Goal: Information Seeking & Learning: Compare options

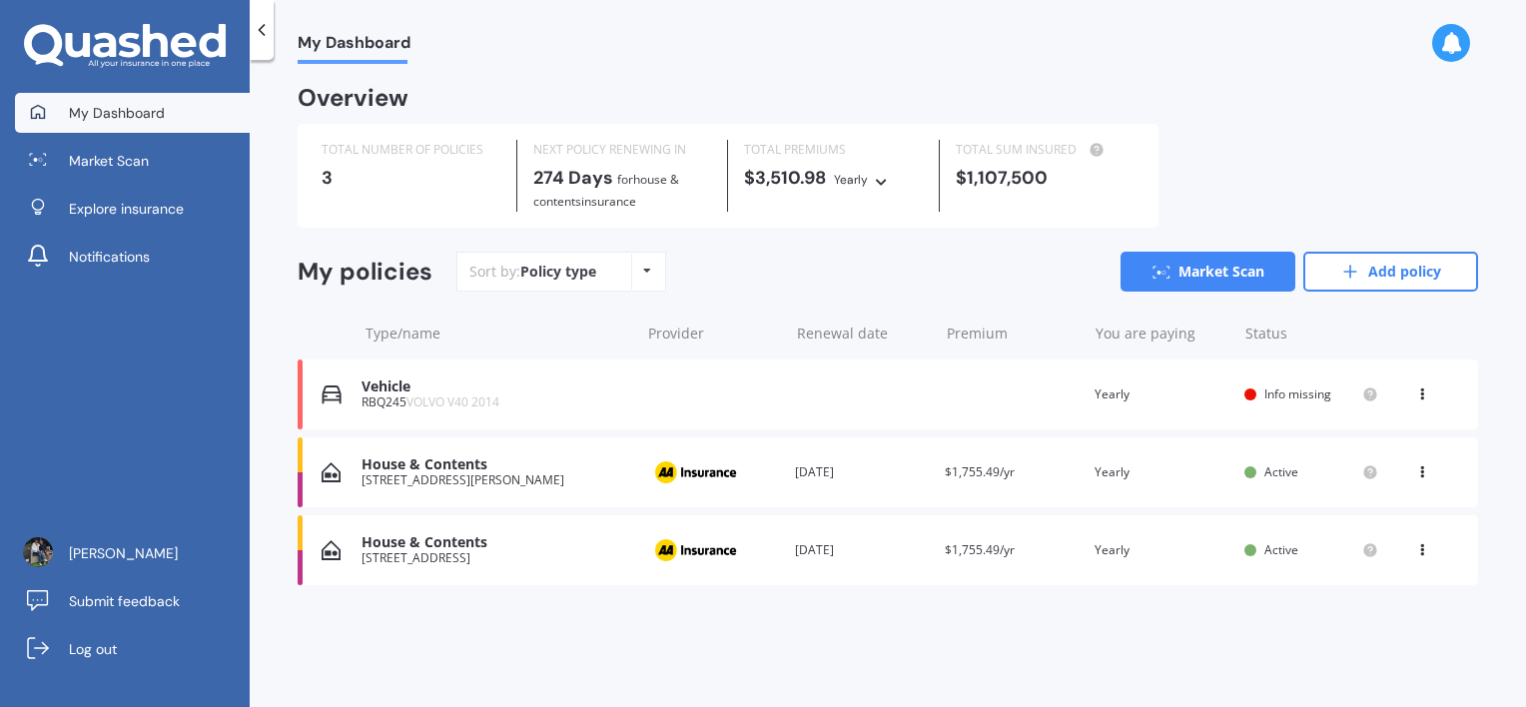
click at [383, 391] on div "Vehicle" at bounding box center [496, 387] width 268 height 17
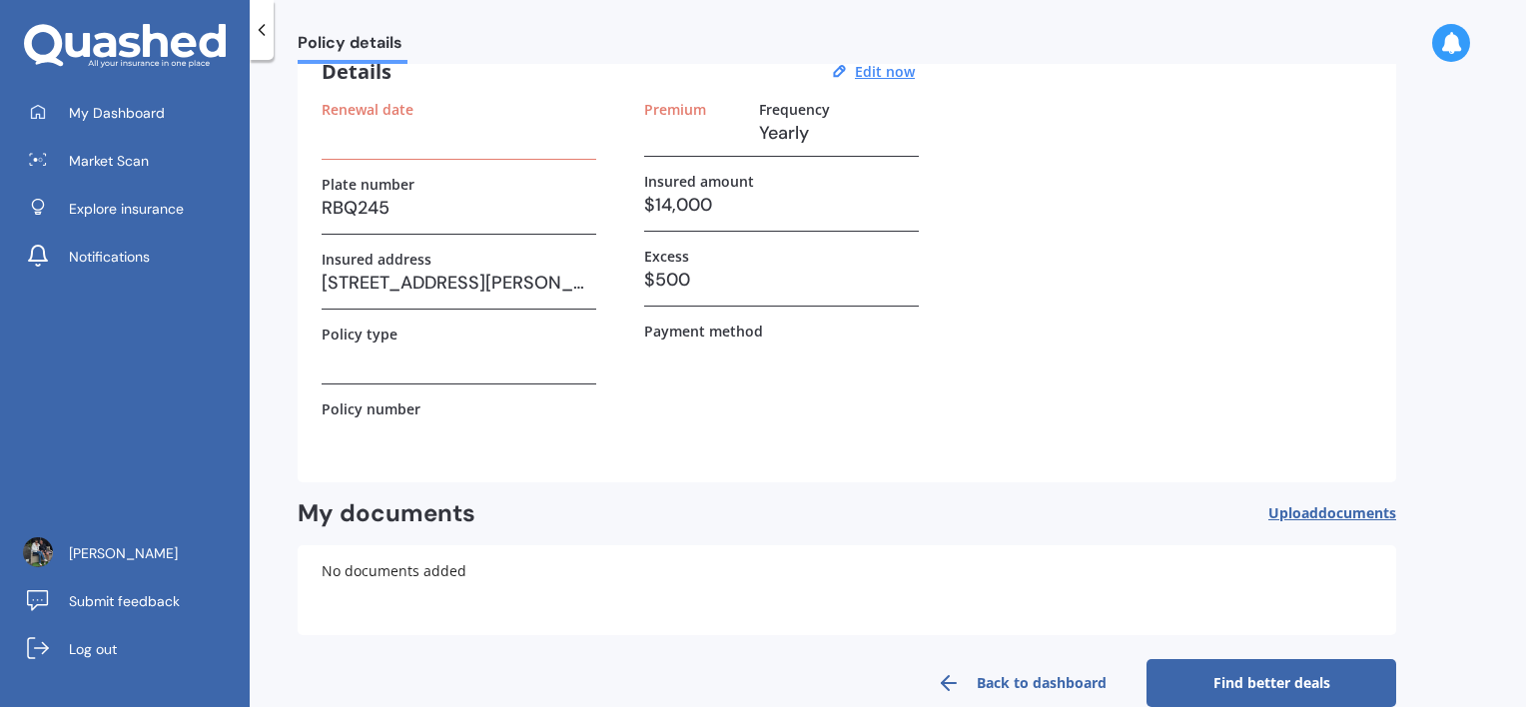
scroll to position [100, 0]
click at [324, 108] on label "Renewal date" at bounding box center [368, 108] width 92 height 17
click at [362, 139] on h3 at bounding box center [459, 132] width 275 height 30
click at [874, 72] on u "Edit now" at bounding box center [885, 70] width 60 height 19
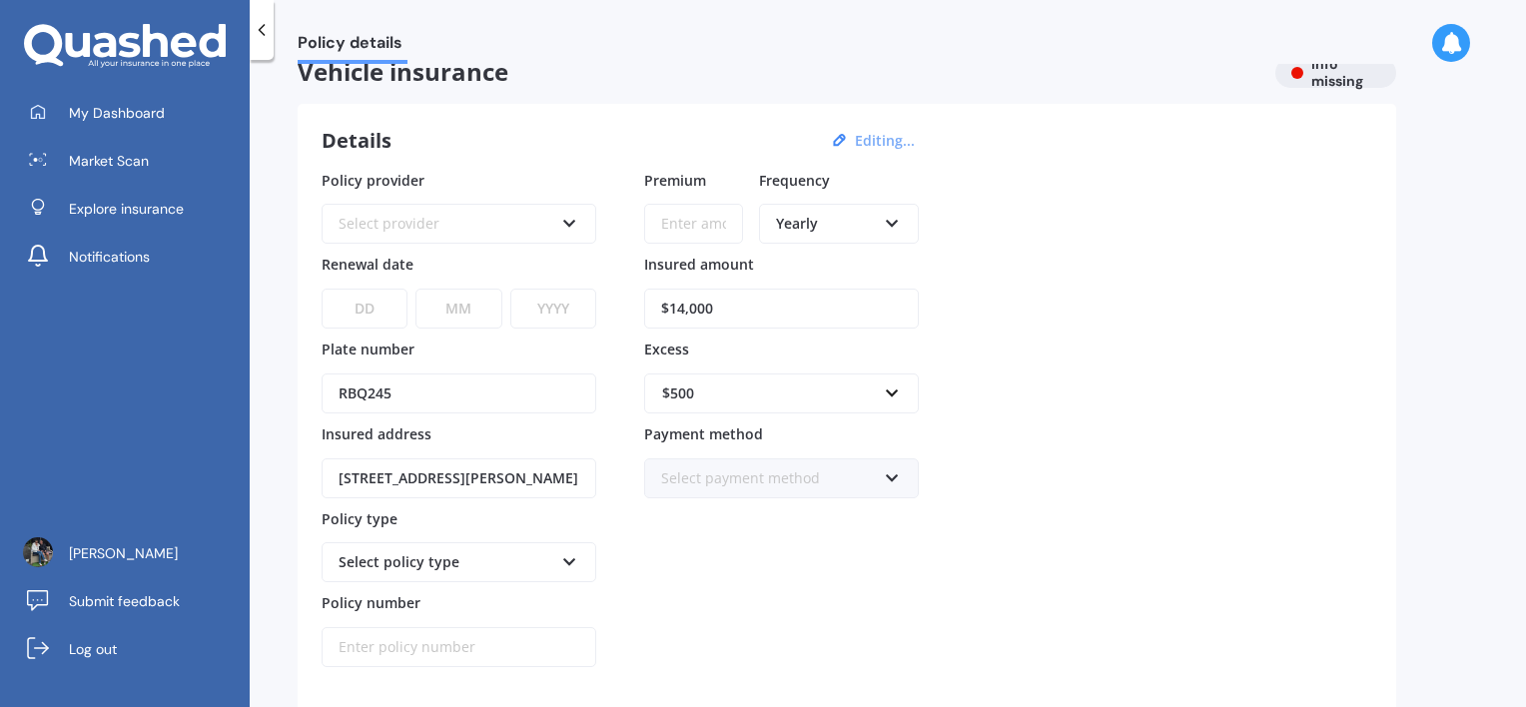
scroll to position [0, 0]
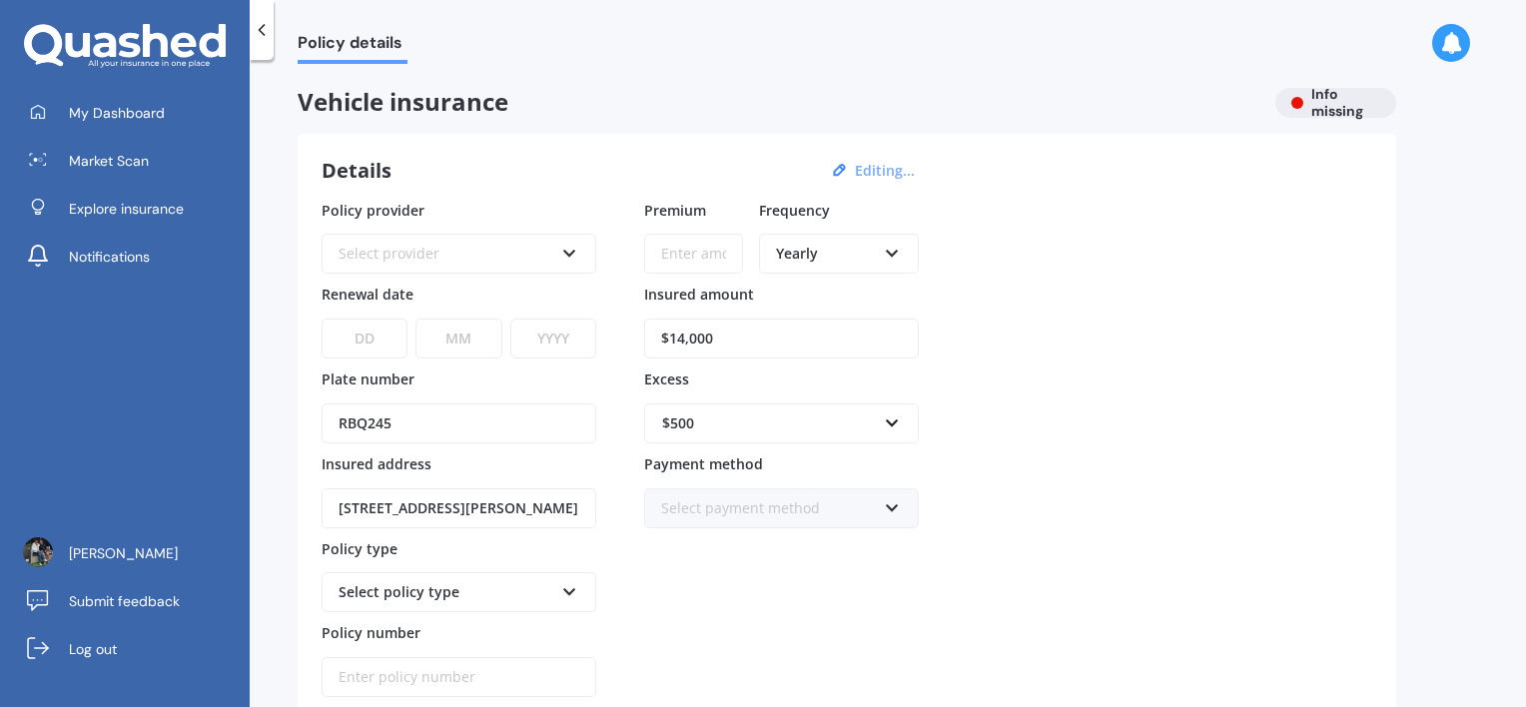
click at [382, 257] on div "Select provider" at bounding box center [446, 254] width 215 height 22
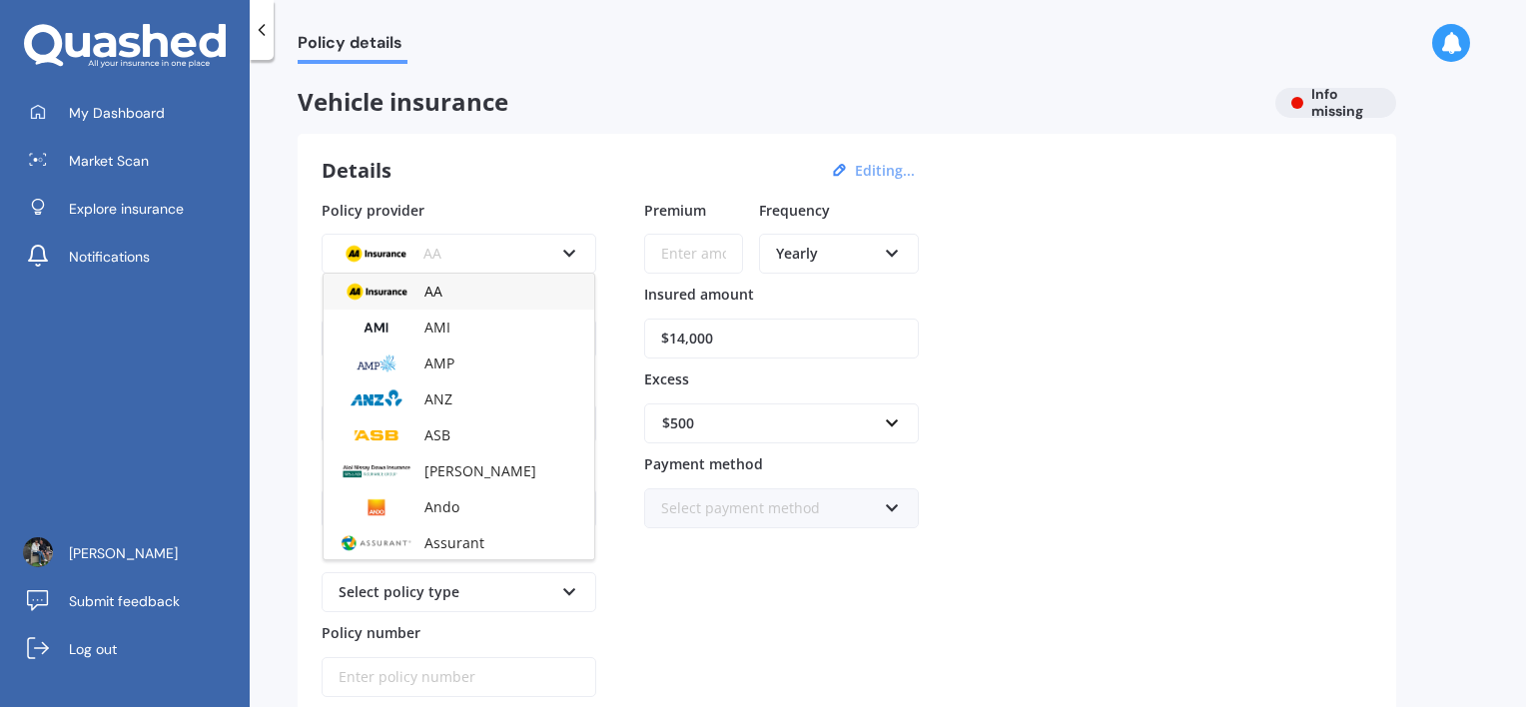
click at [708, 337] on input "$14,000" at bounding box center [781, 339] width 275 height 40
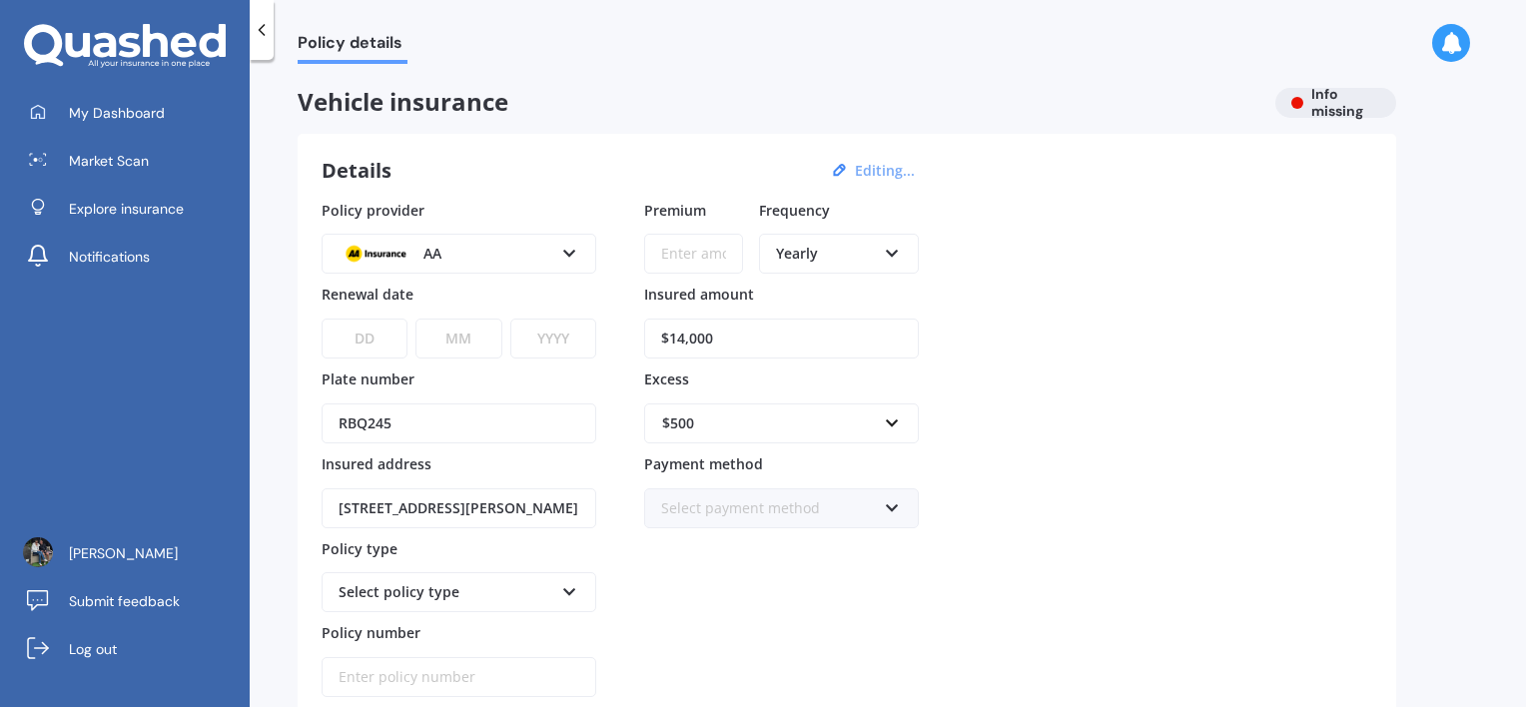
click at [680, 335] on input "$14,000" at bounding box center [781, 339] width 275 height 40
type input "$12,000"
click at [433, 264] on div "AA" at bounding box center [446, 254] width 215 height 22
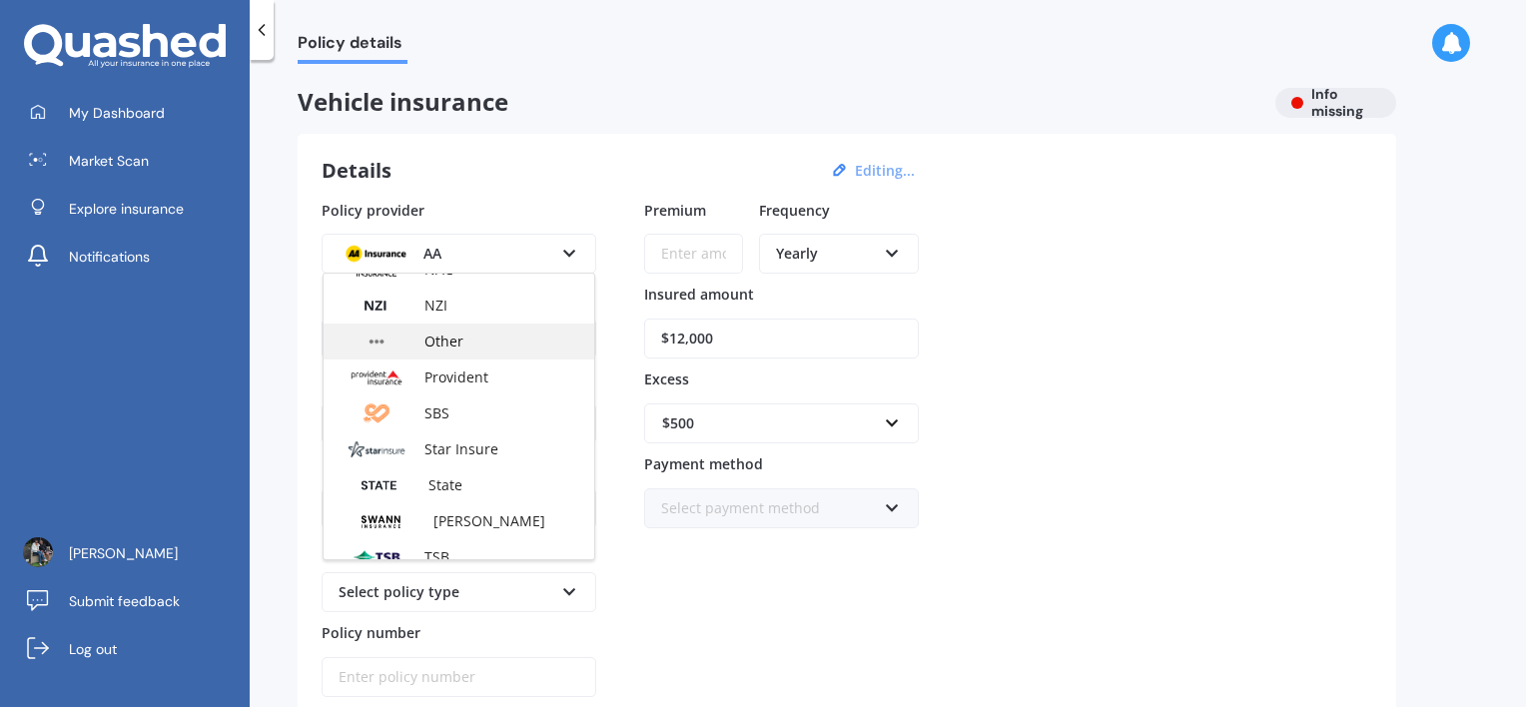
scroll to position [664, 0]
click at [448, 348] on span "Other" at bounding box center [444, 346] width 39 height 19
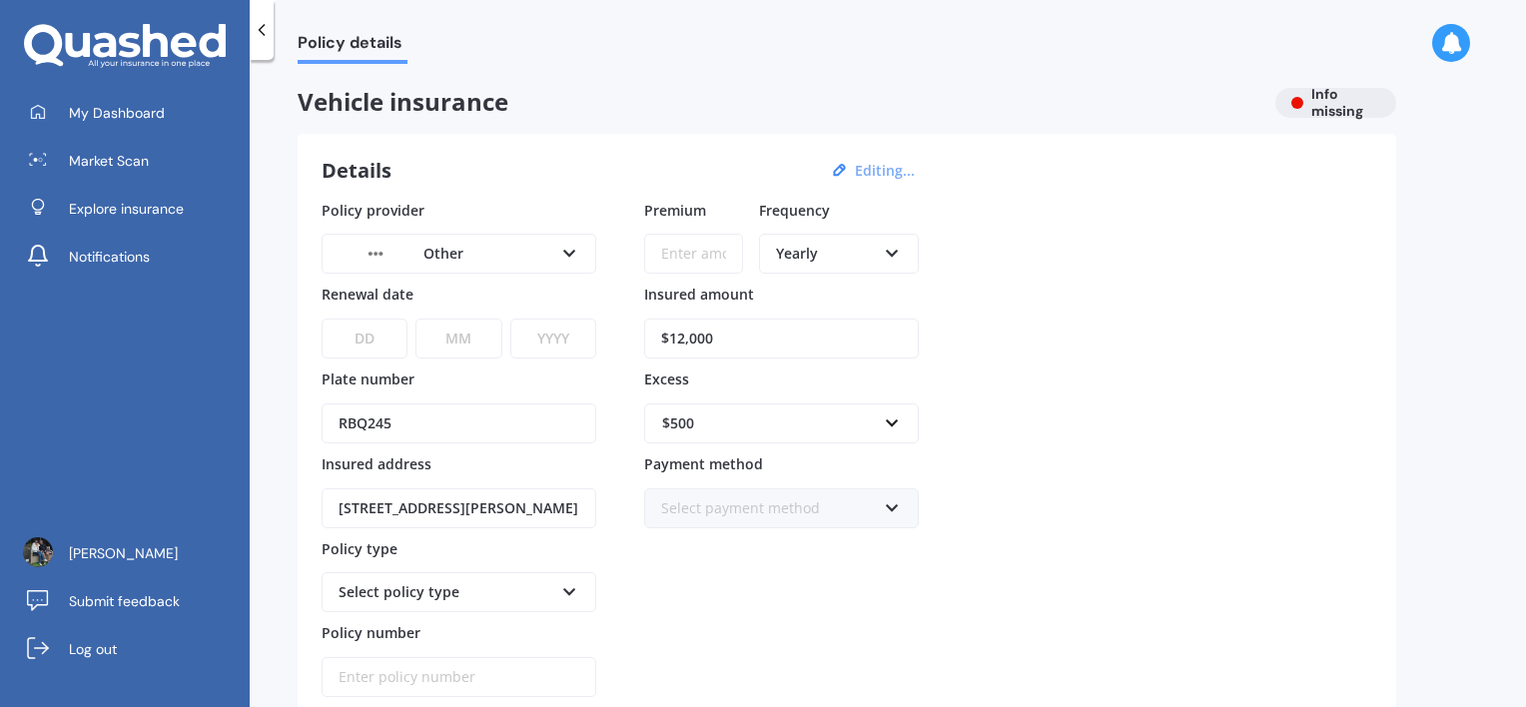
click at [372, 346] on select "DD 01 02 03 04 05 06 07 08 09 10 11 12 13 14 15 16 17 18 19 20 21 22 23 24 25 2…" at bounding box center [365, 339] width 86 height 40
click at [376, 340] on select "DD 01 02 03 04 05 06 07 08 09 10 11 12 13 14 15 16 17 18 19 20 21 22 23 24 25 2…" at bounding box center [365, 339] width 86 height 40
select select "12"
click at [322, 319] on select "DD 01 02 03 04 05 06 07 08 09 10 11 12 13 14 15 16 17 18 19 20 21 22 23 24 25 2…" at bounding box center [365, 339] width 86 height 40
click at [454, 323] on select "MM 01 02 03 04 05 06 07 08 09 10 11 12" at bounding box center [459, 339] width 86 height 40
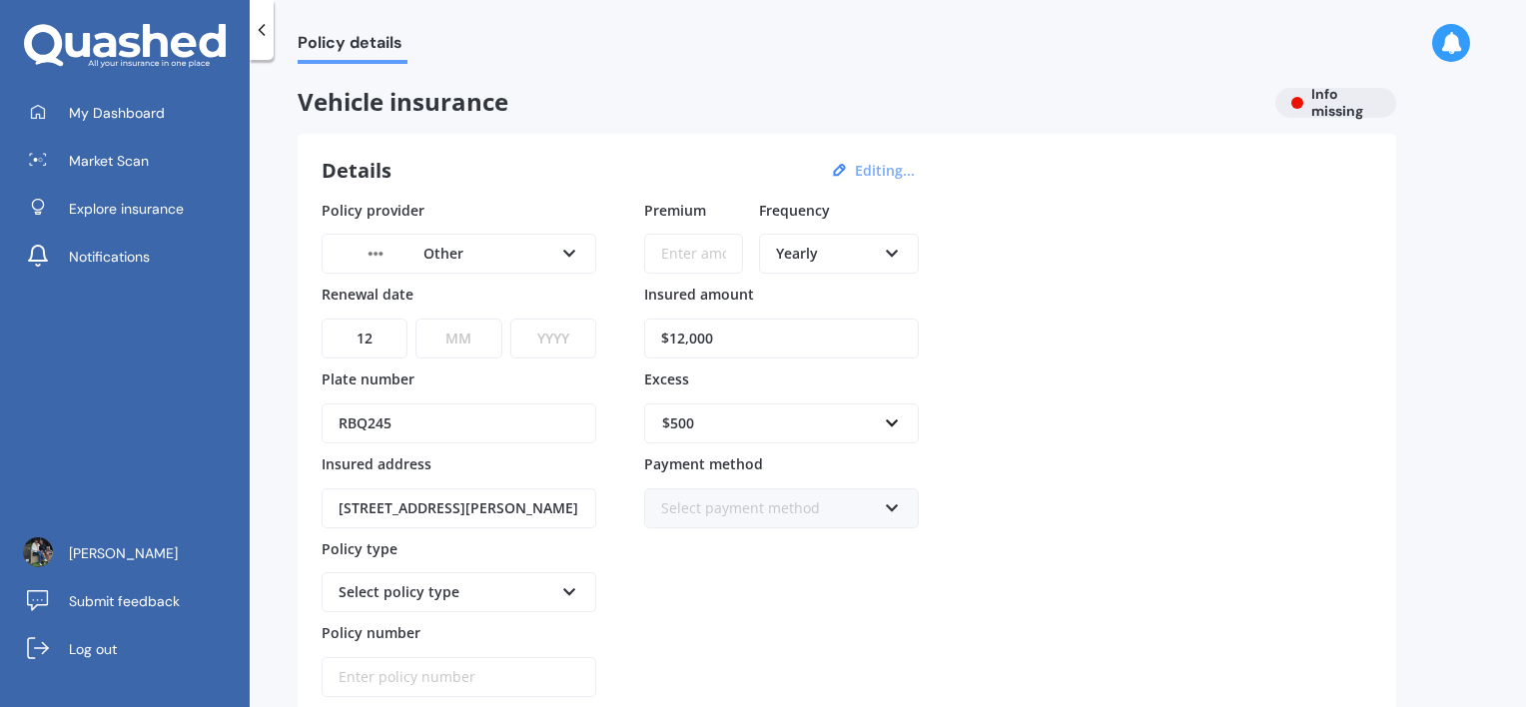
select select "05"
click at [416, 319] on select "MM 01 02 03 04 05 06 07 08 09 10 11 12" at bounding box center [459, 339] width 86 height 40
click at [555, 340] on select "YYYY 2027 2026 2025 2024 2023 2022 2021 2020 2019 2018 2017 2016 2015 2014 2013…" at bounding box center [553, 339] width 86 height 40
select select "2026"
click at [510, 319] on select "YYYY 2027 2026 2025 2024 2023 2022 2021 2020 2019 2018 2017 2016 2015 2014 2013…" at bounding box center [553, 339] width 86 height 40
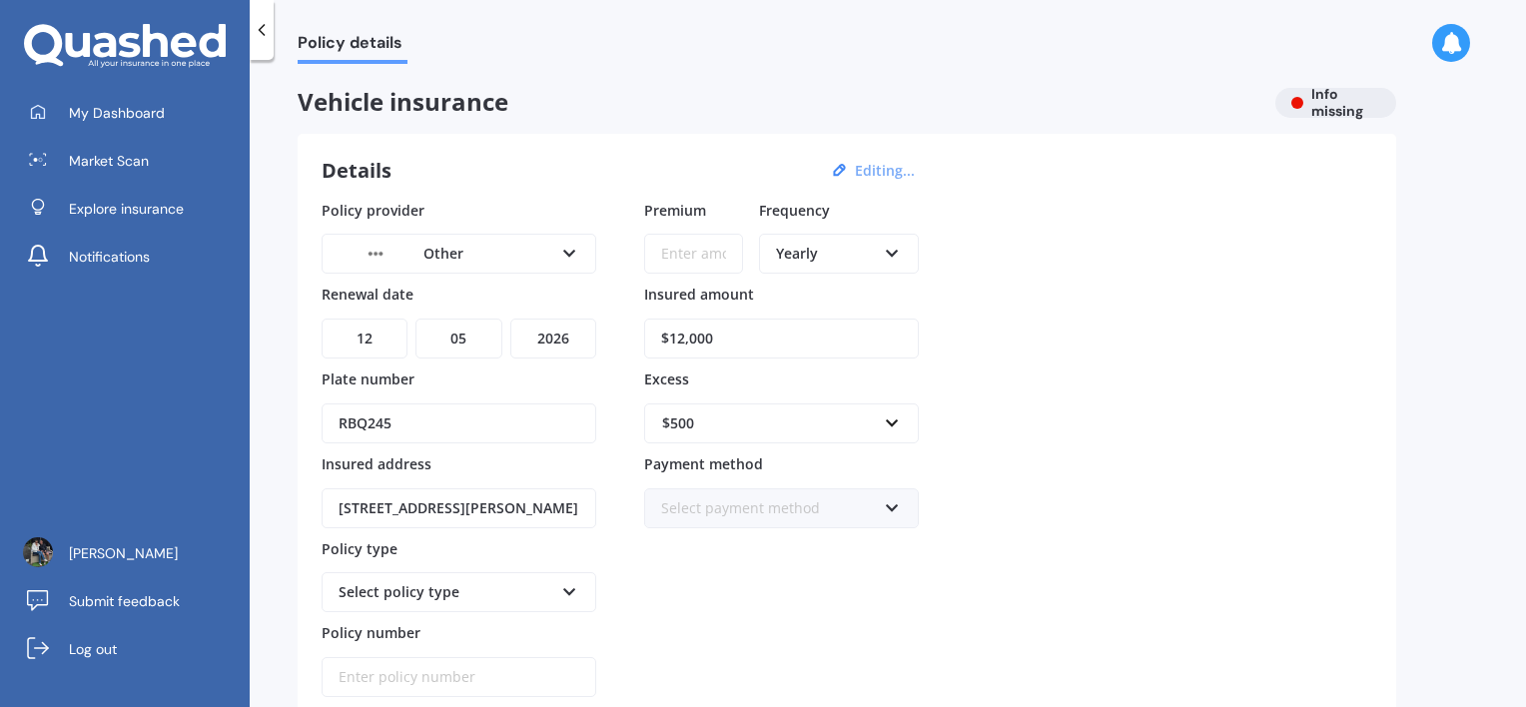
click at [685, 379] on div "$500 $100 $400 $500 $750 $1,000 $1,500 $2,000" at bounding box center [781, 411] width 275 height 65
click at [677, 508] on div "Select payment method" at bounding box center [768, 508] width 215 height 22
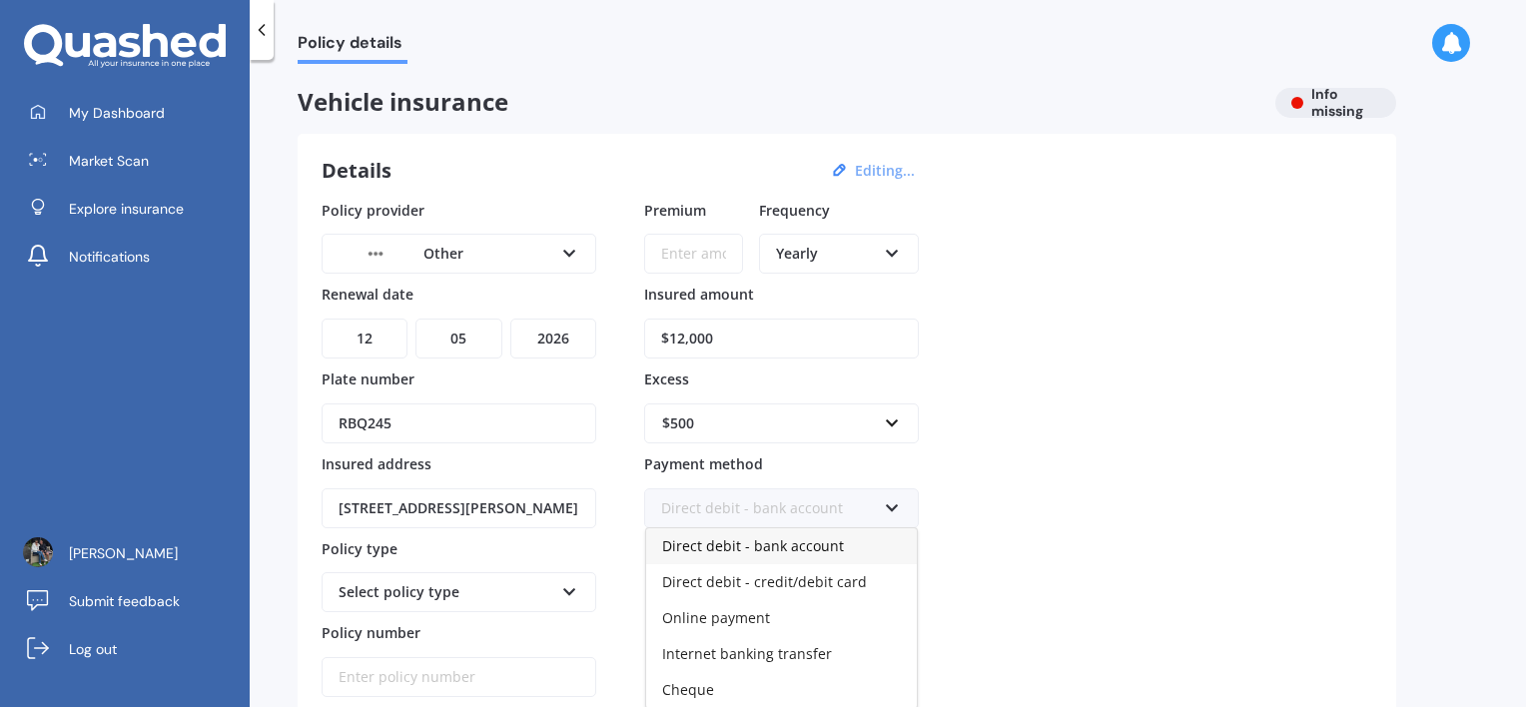
click at [692, 547] on span "Direct debit - bank account" at bounding box center [753, 545] width 182 height 19
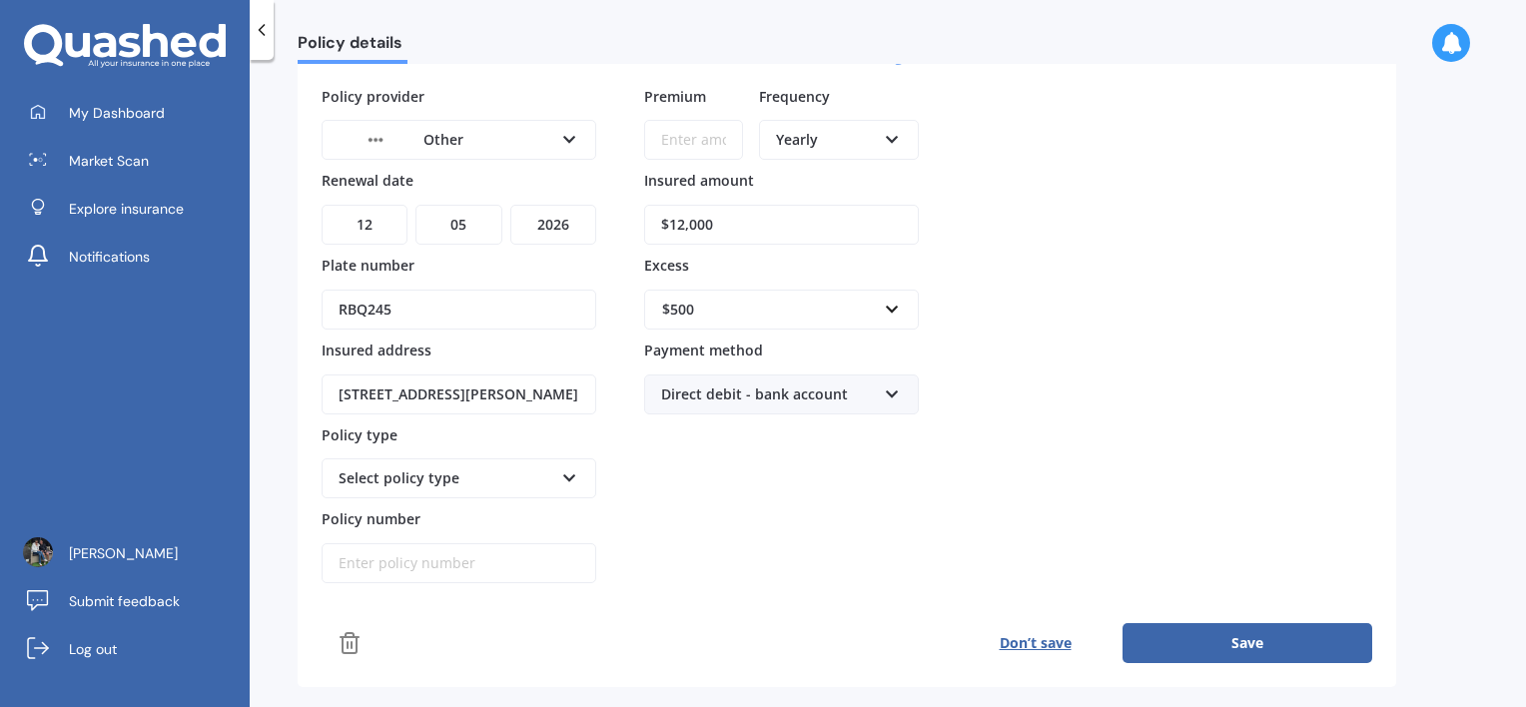
scroll to position [200, 0]
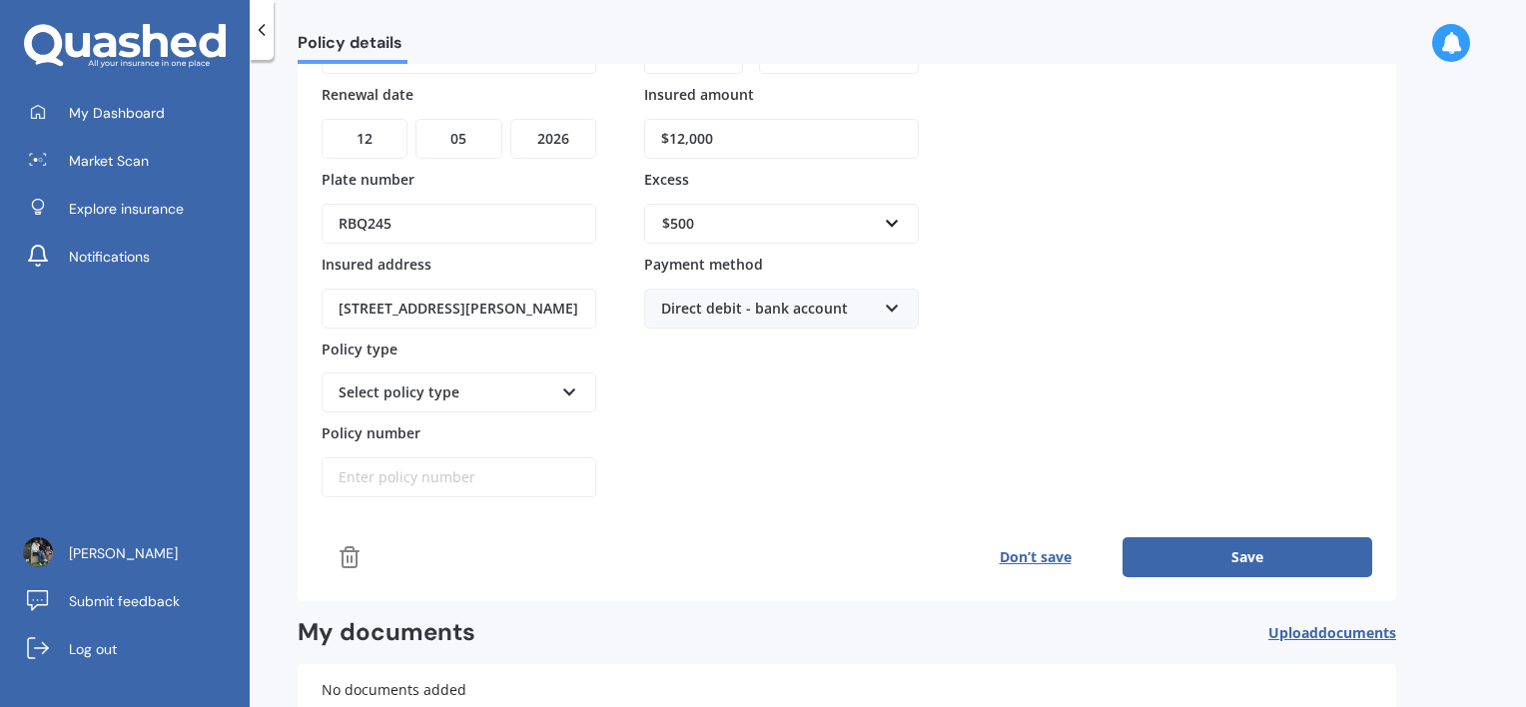
click at [443, 390] on div "Select policy type" at bounding box center [446, 393] width 215 height 22
click at [415, 431] on span "Comprehensive" at bounding box center [392, 430] width 105 height 19
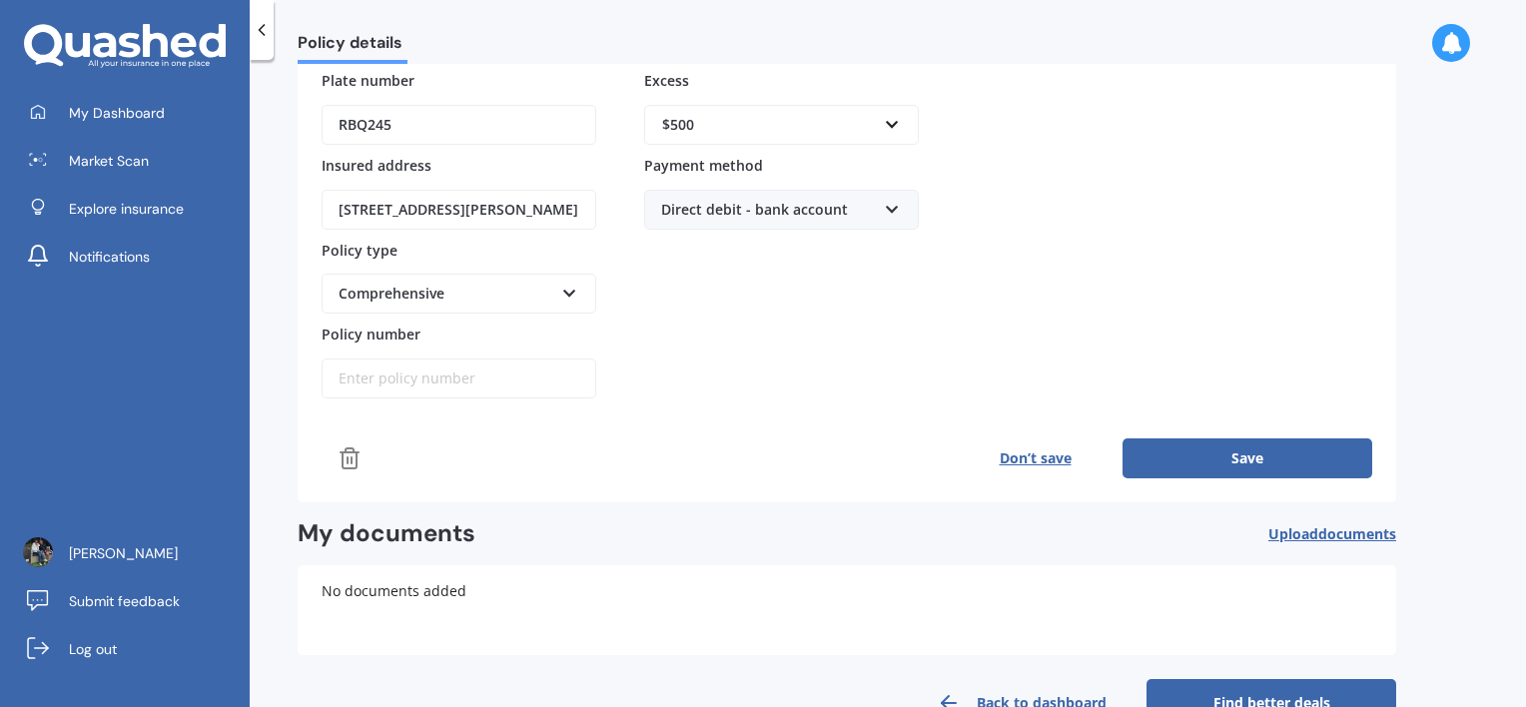
scroll to position [300, 0]
click at [426, 372] on input "Policy number" at bounding box center [459, 378] width 275 height 40
paste input "CVIF46-42513184"
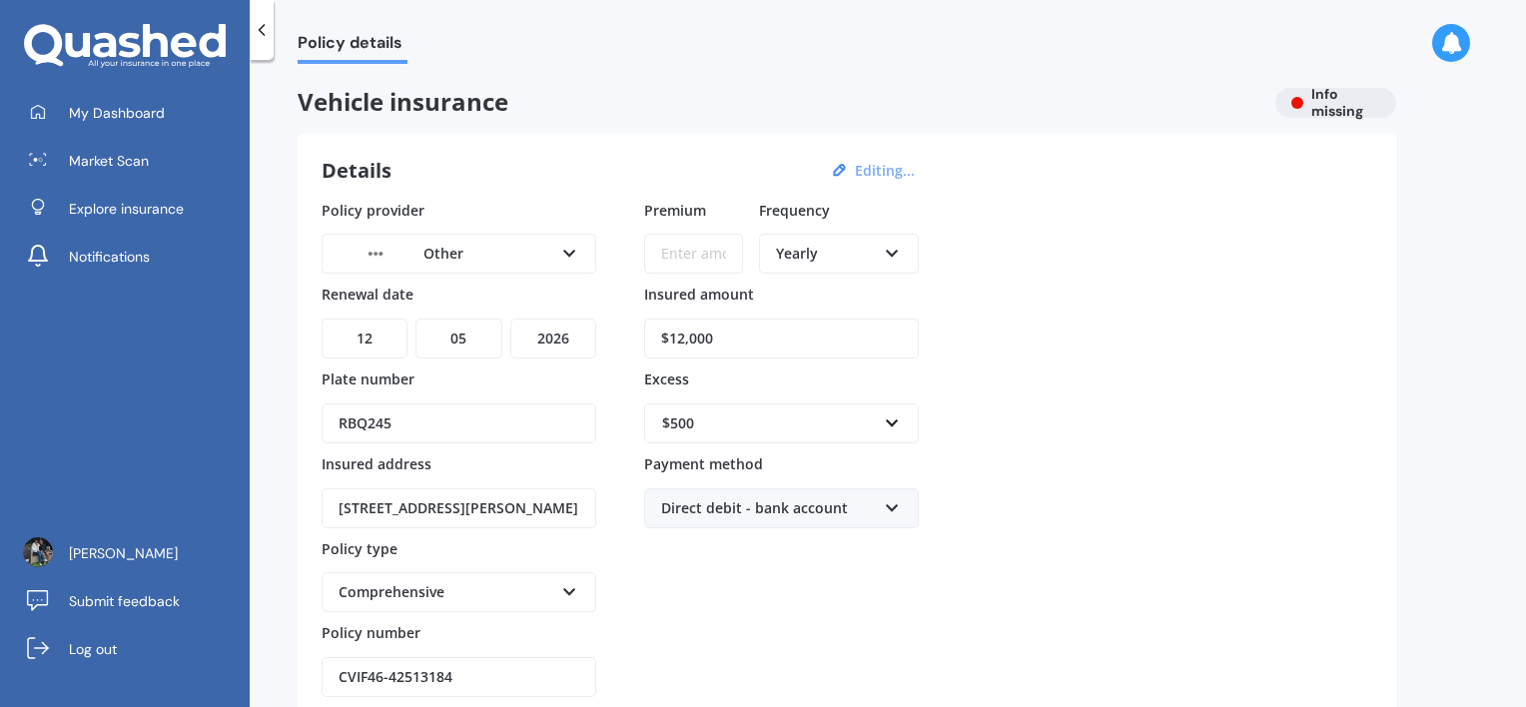
scroll to position [100, 0]
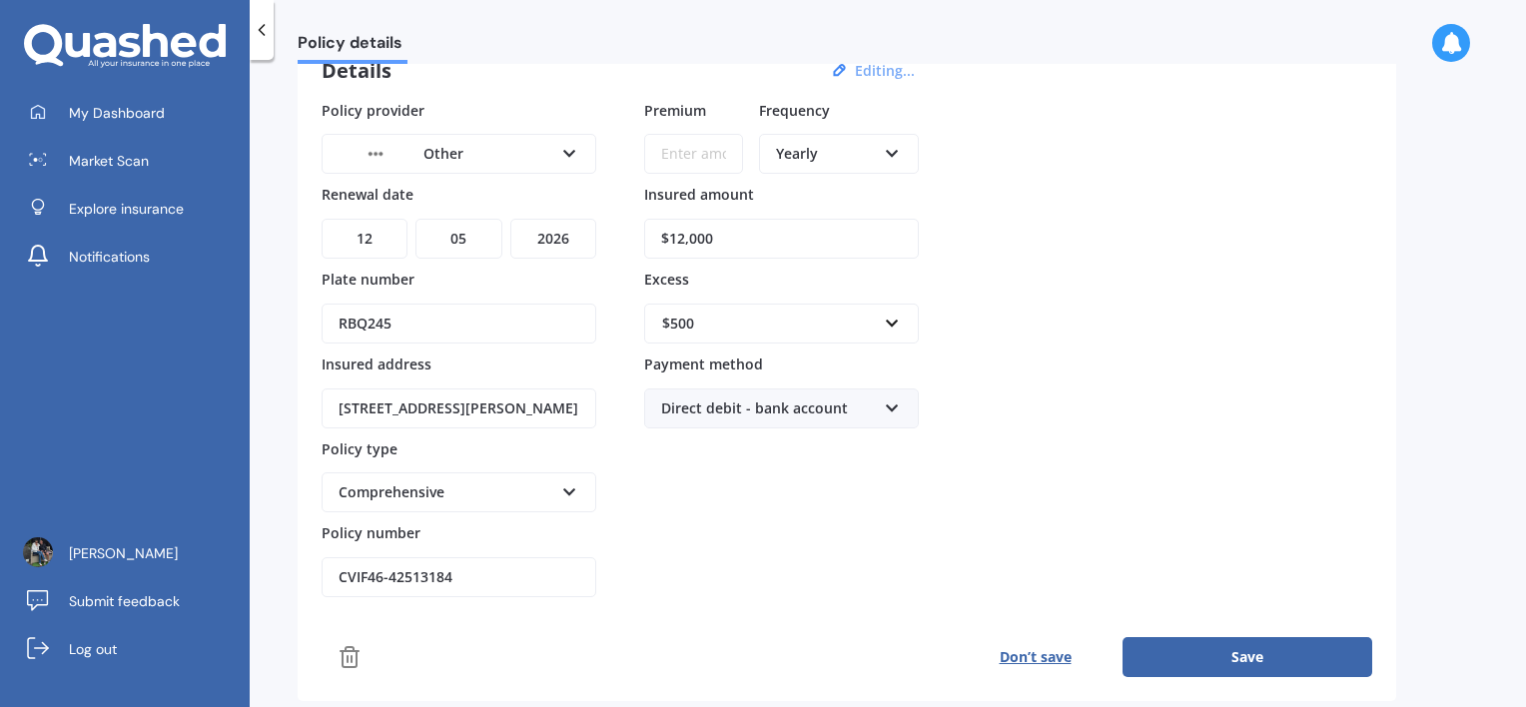
type input "CVIF46-42513184"
click at [1301, 649] on button "Save" at bounding box center [1248, 657] width 250 height 40
paste input "$909.31"
type input "$909.31"
click at [1200, 650] on button "Save" at bounding box center [1248, 657] width 250 height 40
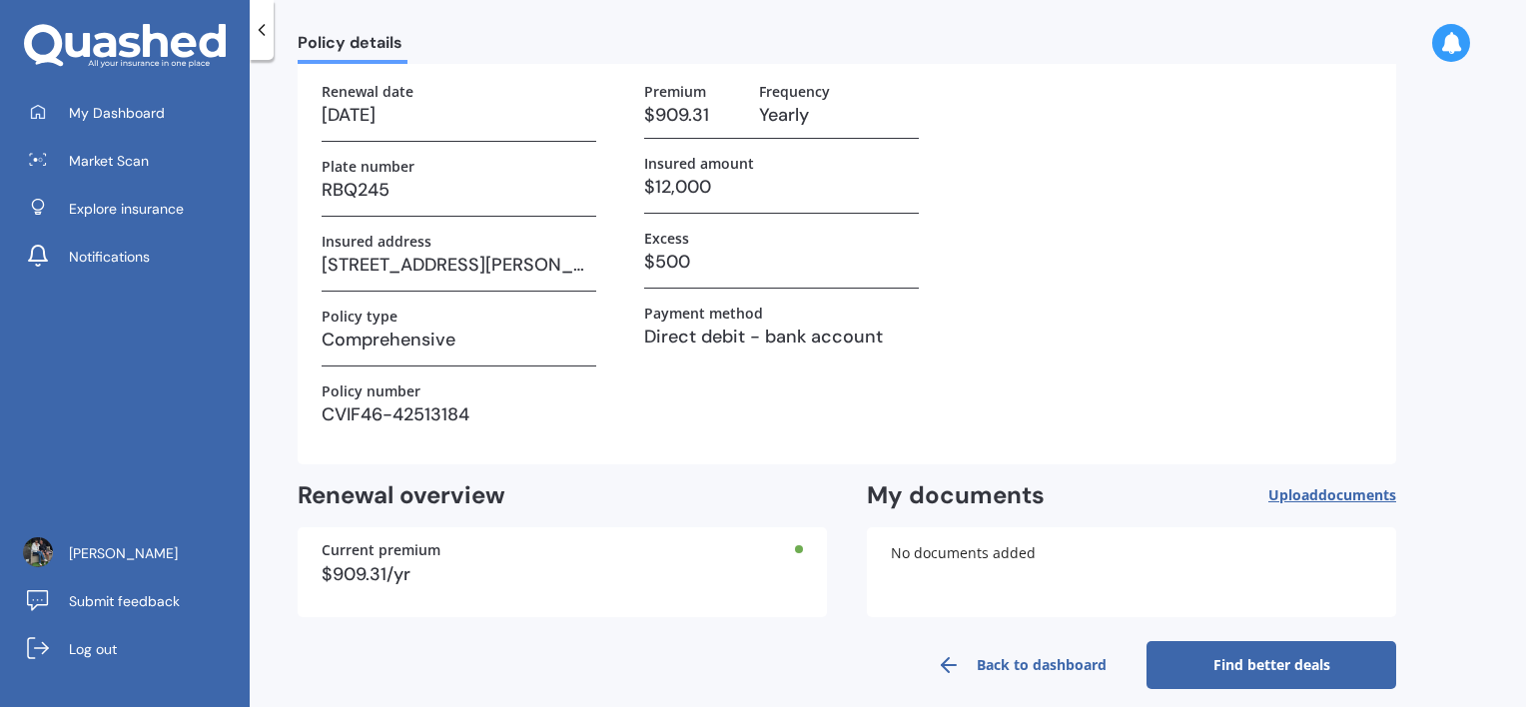
scroll to position [133, 0]
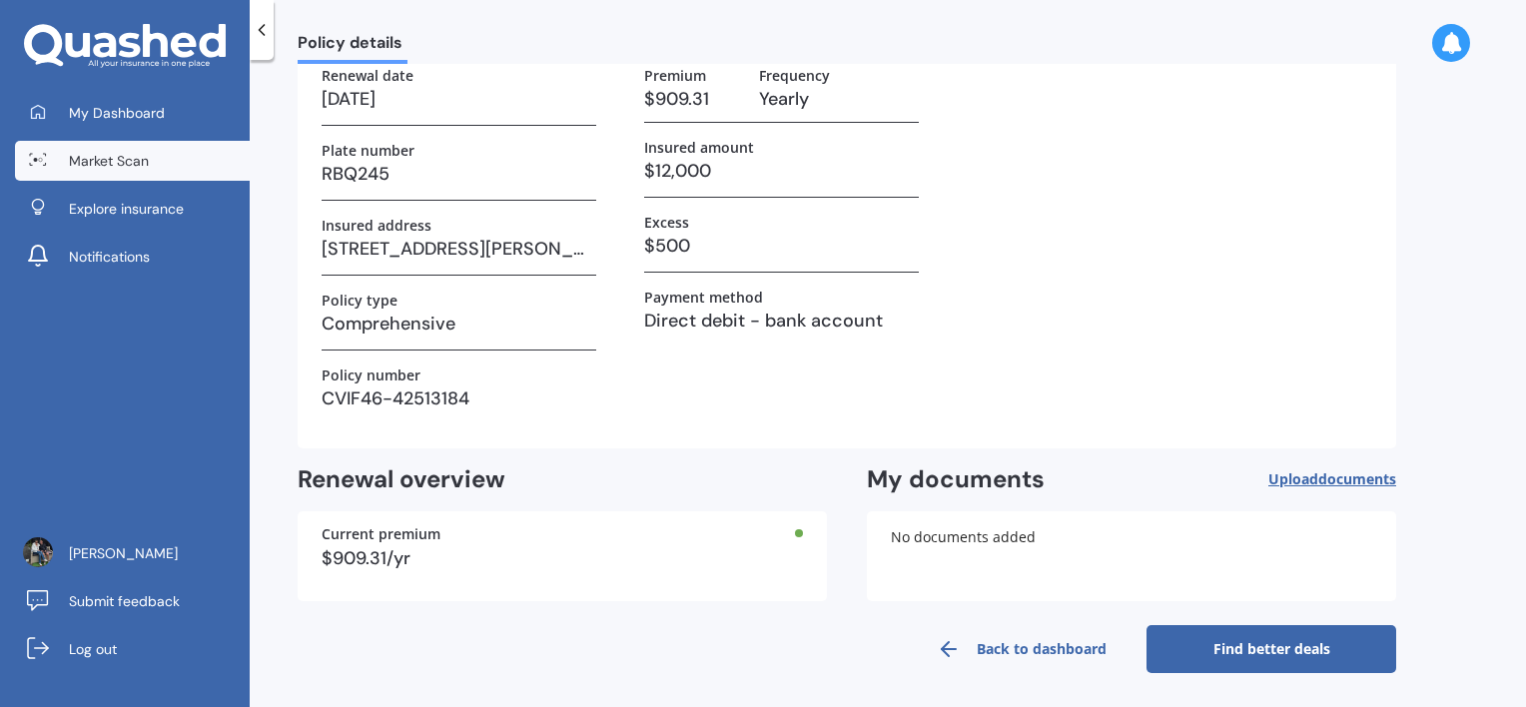
click at [96, 156] on span "Market Scan" at bounding box center [109, 161] width 80 height 20
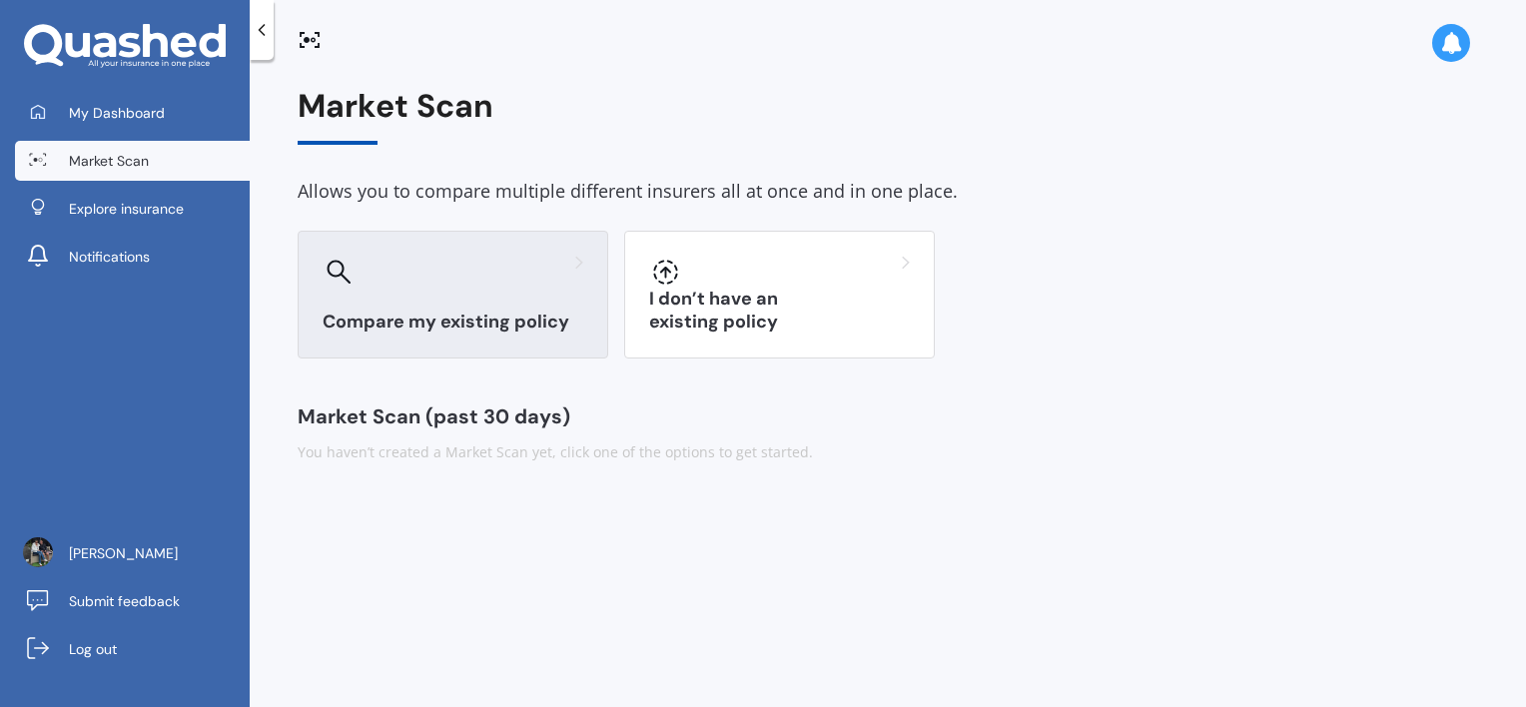
click at [394, 337] on div "Compare my existing policy" at bounding box center [453, 295] width 311 height 128
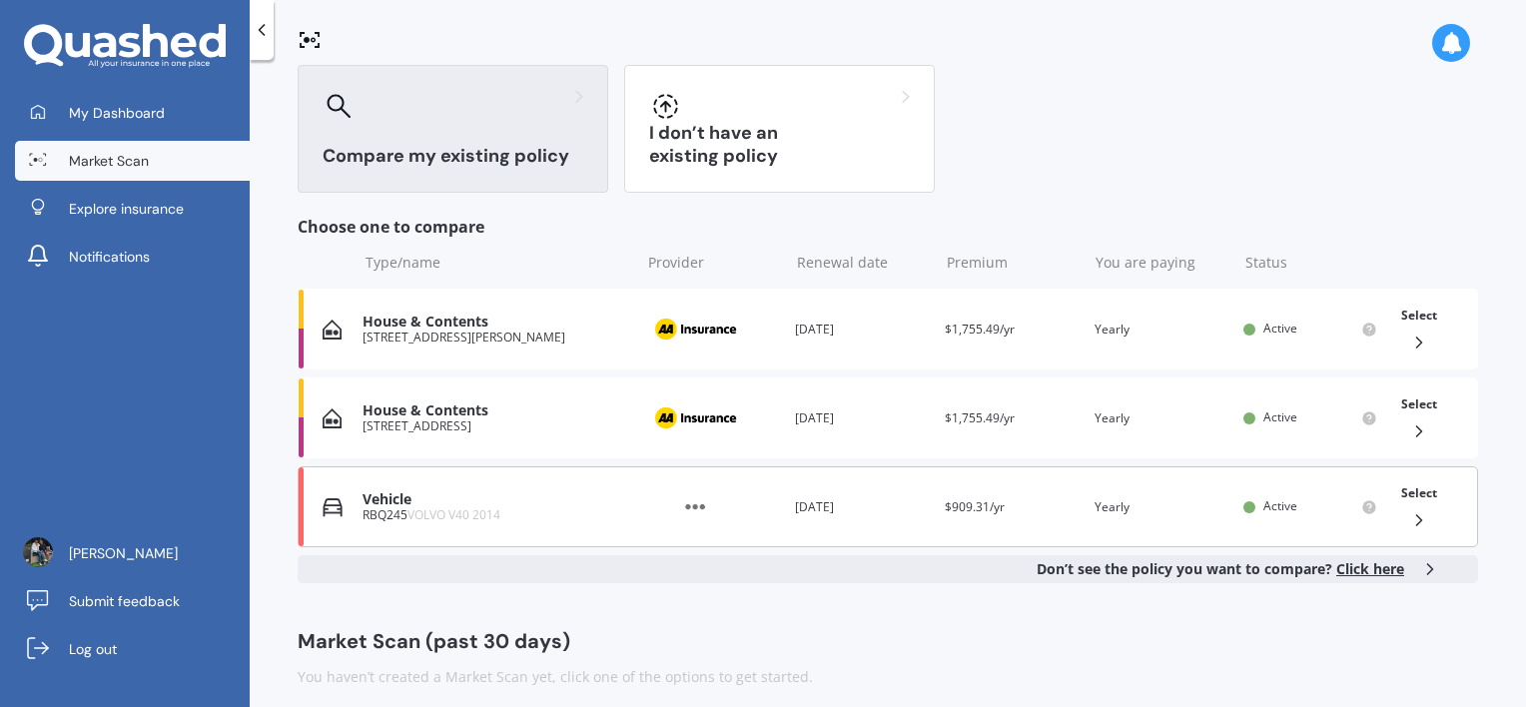
scroll to position [180, 0]
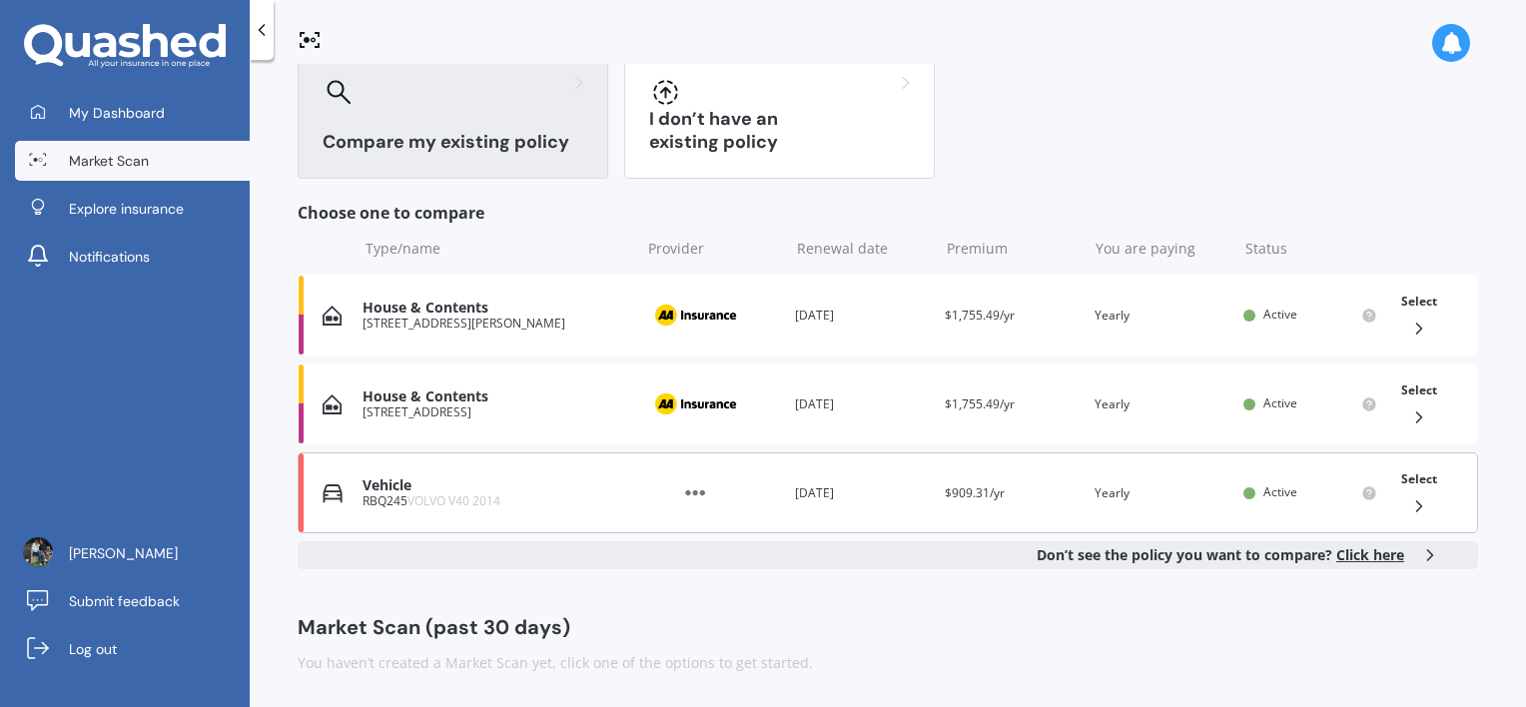
click at [1409, 500] on icon at bounding box center [1419, 506] width 20 height 20
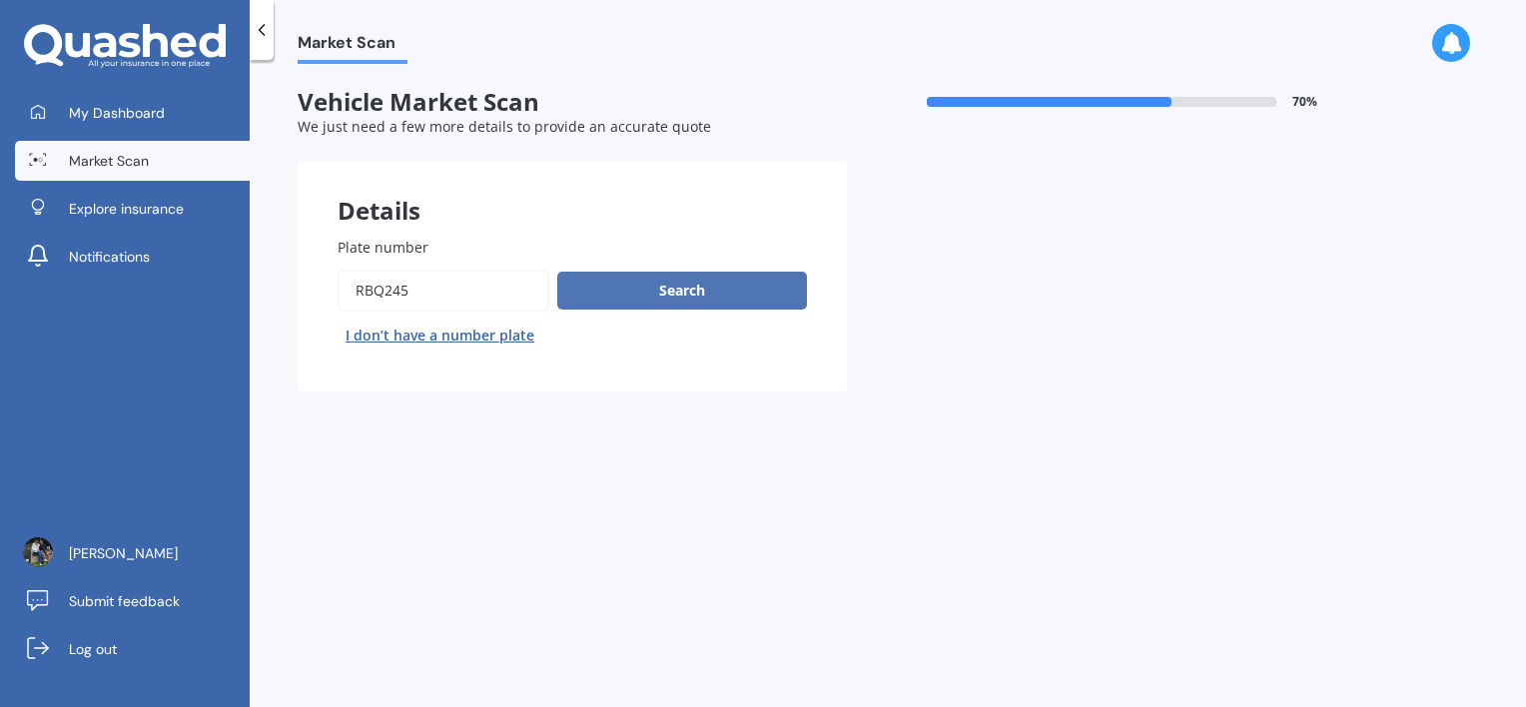
click at [678, 276] on button "Search" at bounding box center [682, 291] width 250 height 38
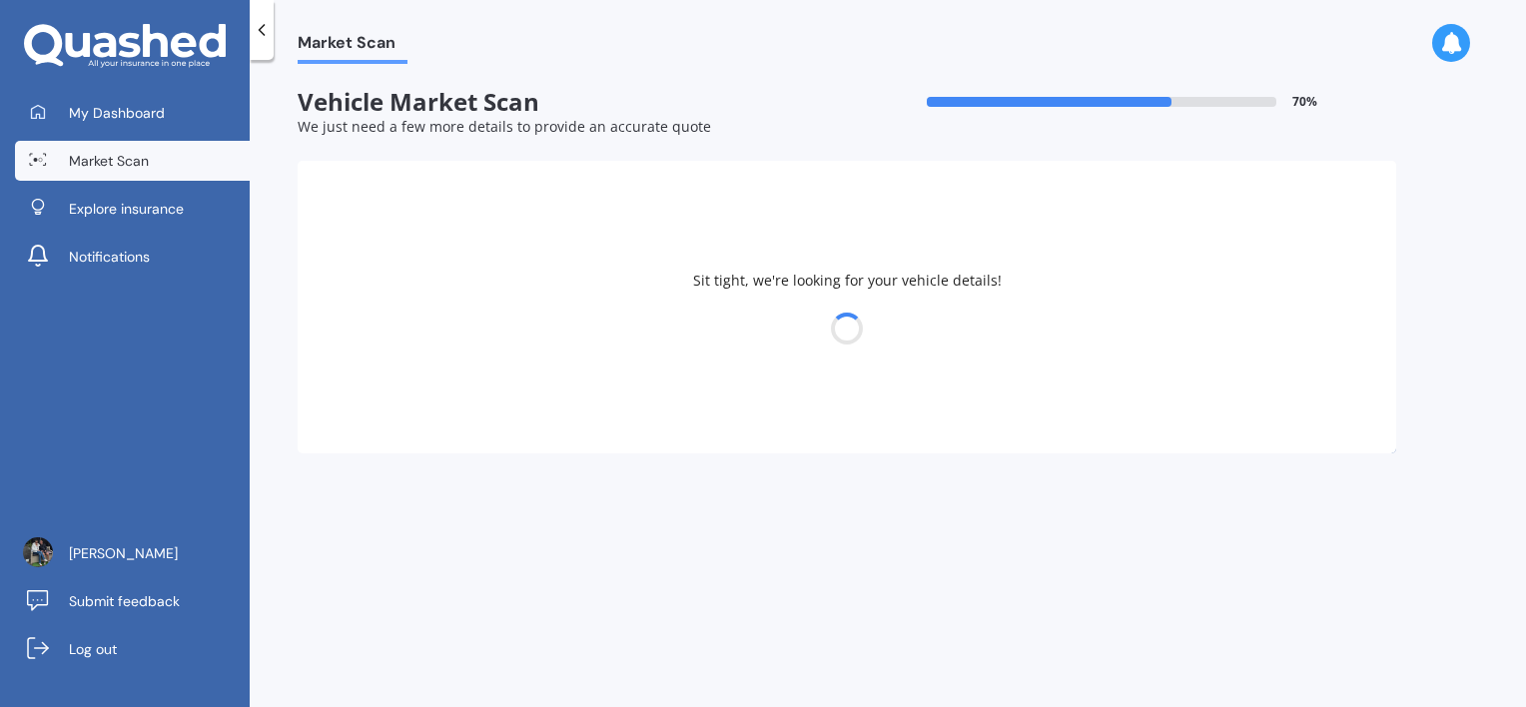
select select "VOLVO"
select select "V40"
select select "19"
select select "02"
select select "1970"
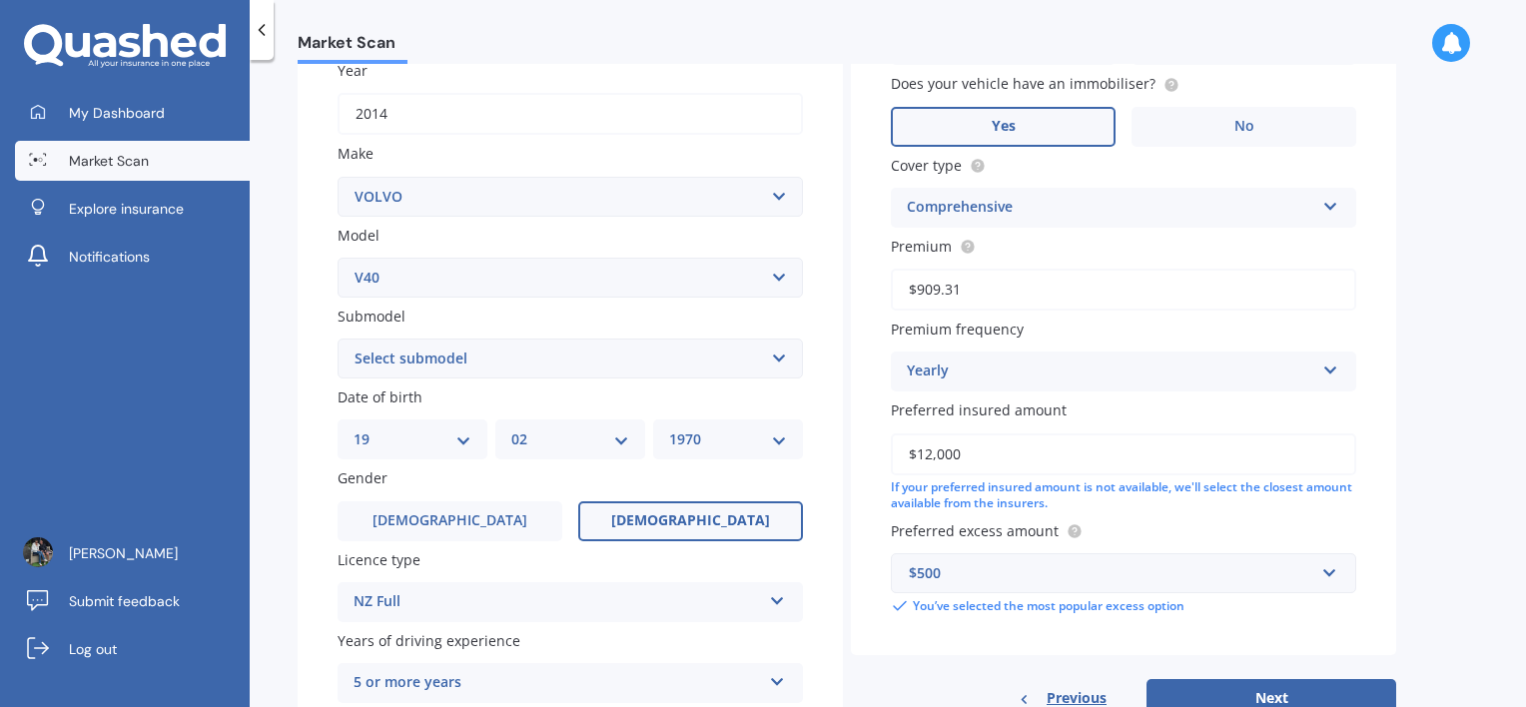
scroll to position [468, 0]
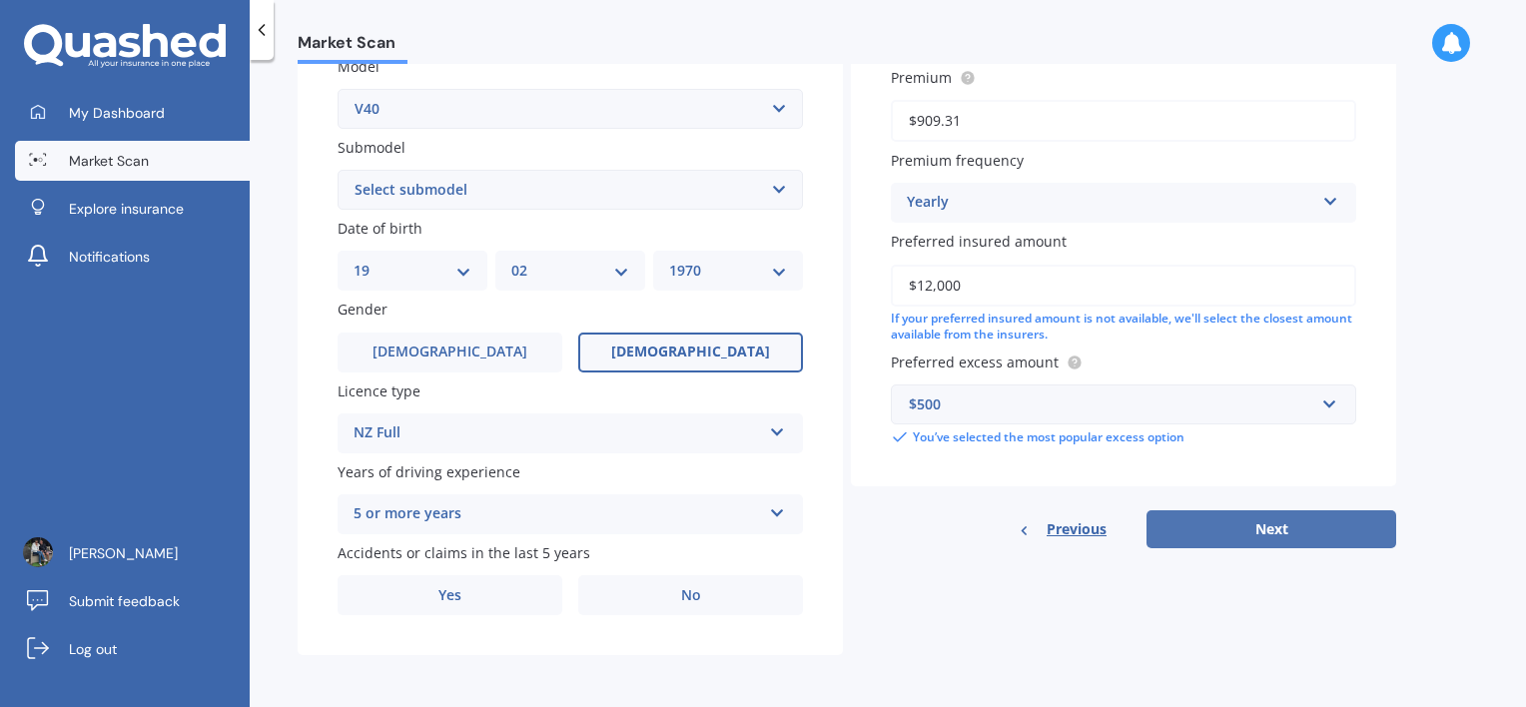
click at [1303, 534] on button "Next" at bounding box center [1272, 529] width 250 height 38
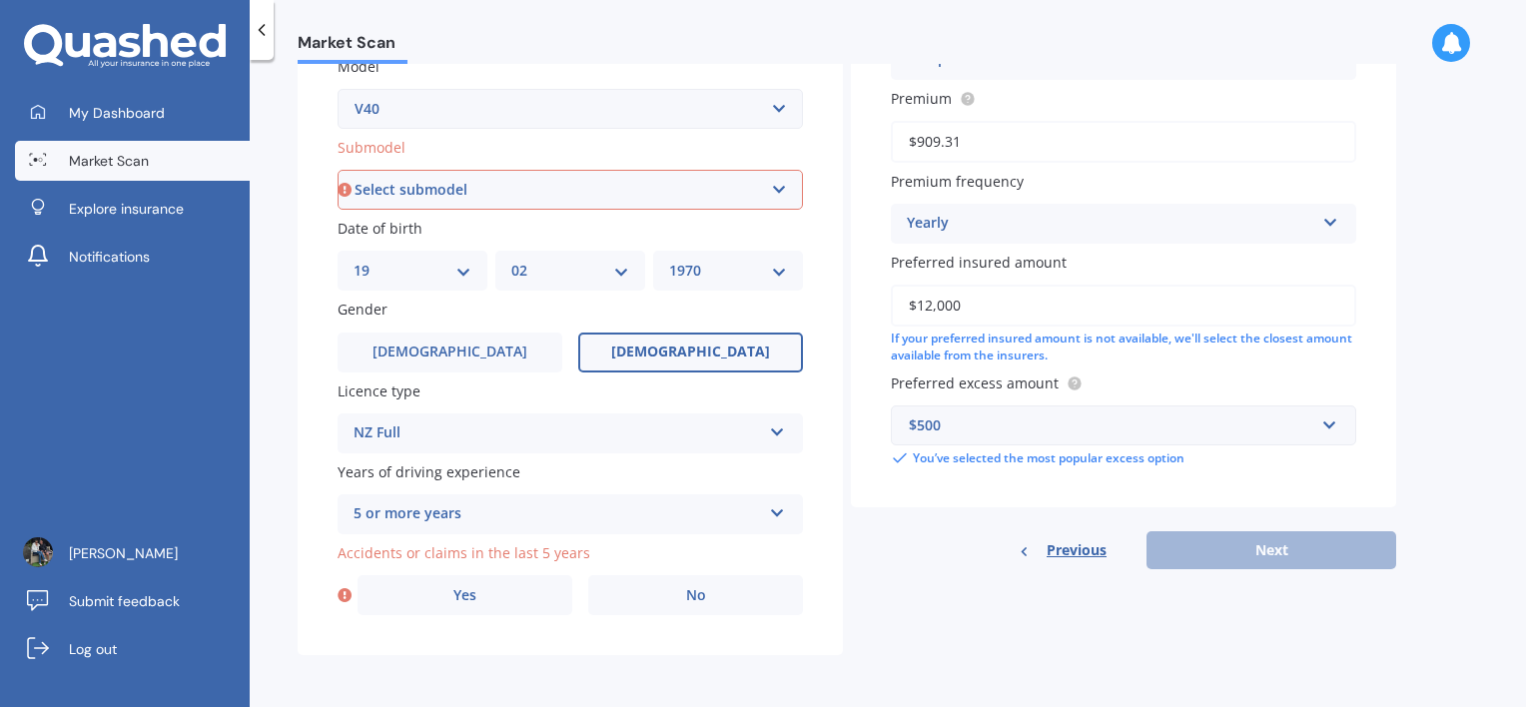
click at [395, 195] on select "Select submodel diesel turbo petrol non turbo petrol turbo" at bounding box center [570, 190] width 465 height 40
select select "PETROL TURBO"
click at [338, 170] on select "Select submodel diesel turbo petrol non turbo petrol turbo" at bounding box center [570, 190] width 465 height 40
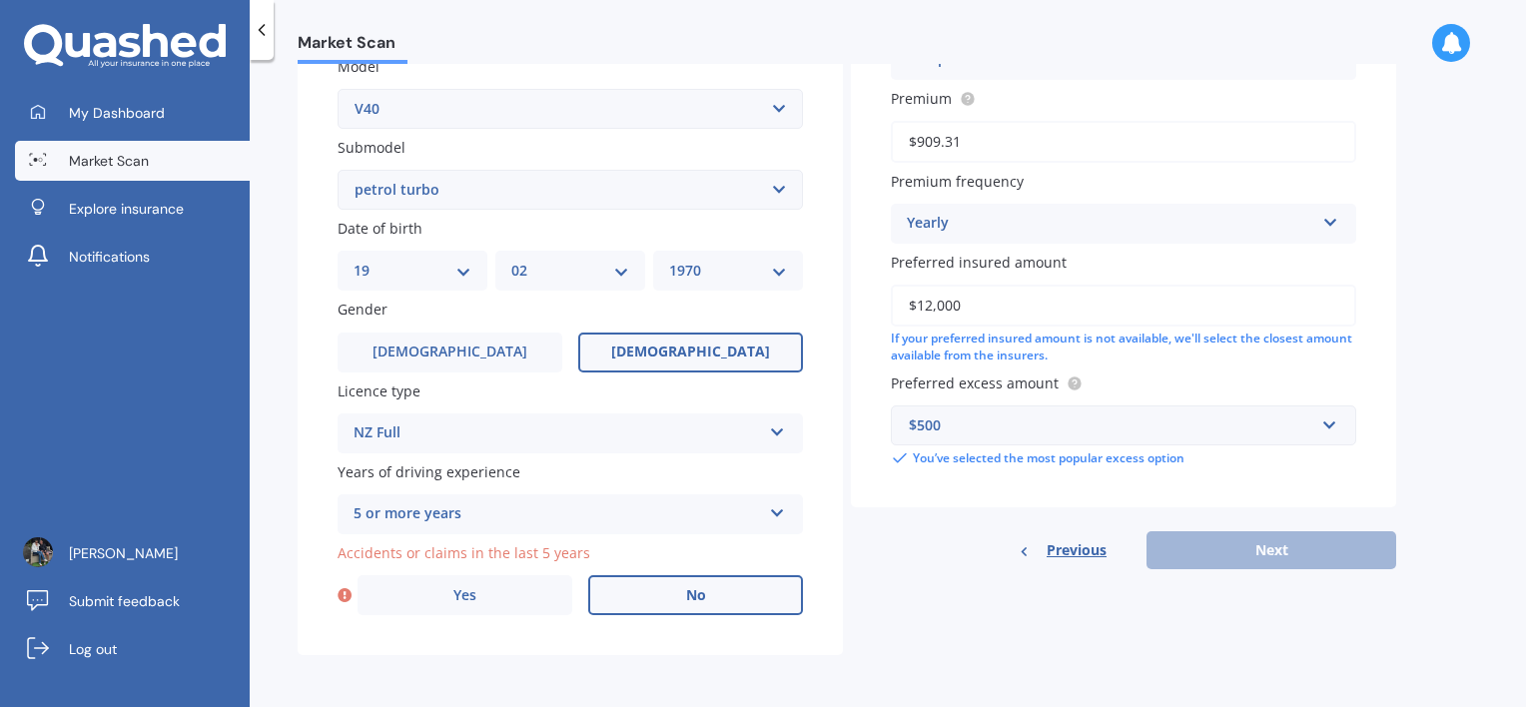
click at [711, 596] on label "No" at bounding box center [695, 595] width 215 height 40
click at [0, 0] on input "No" at bounding box center [0, 0] width 0 height 0
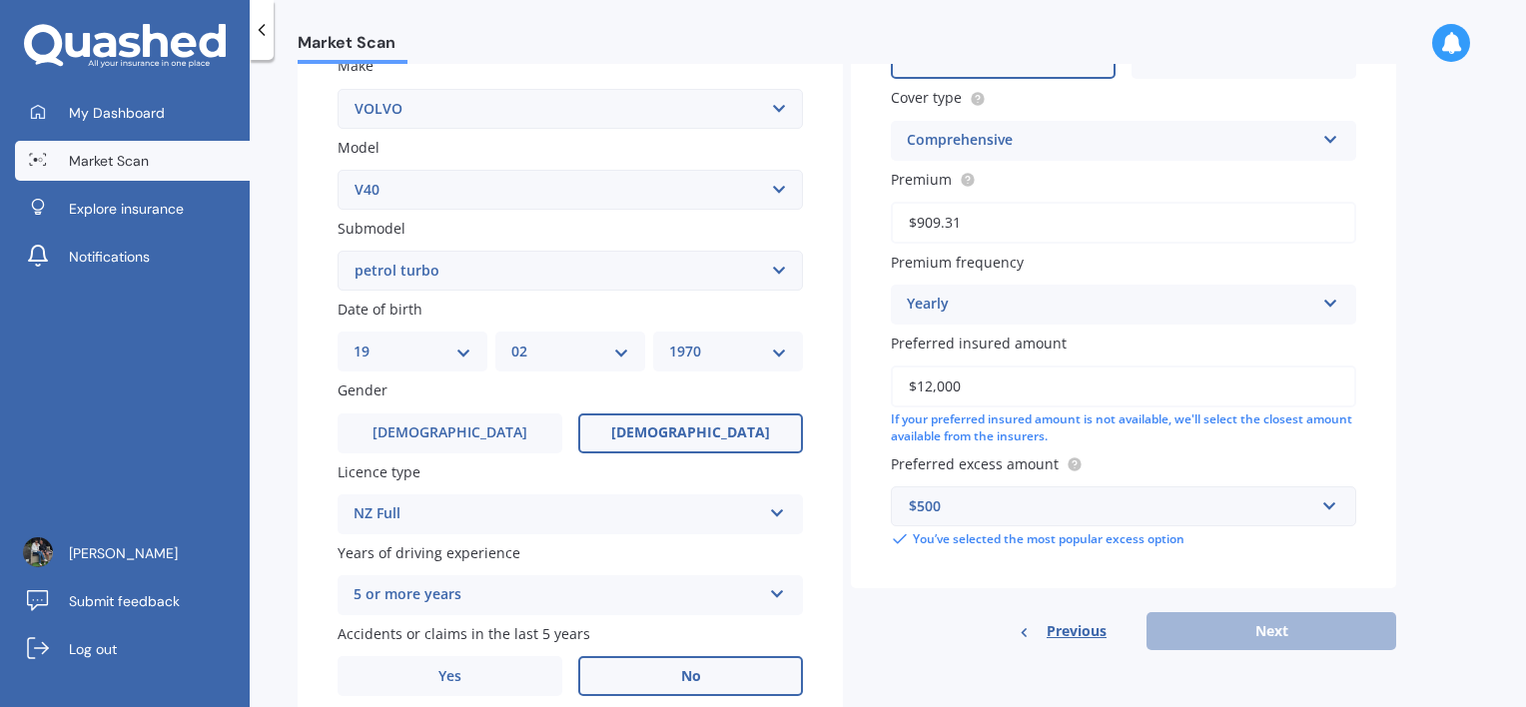
scroll to position [136, 0]
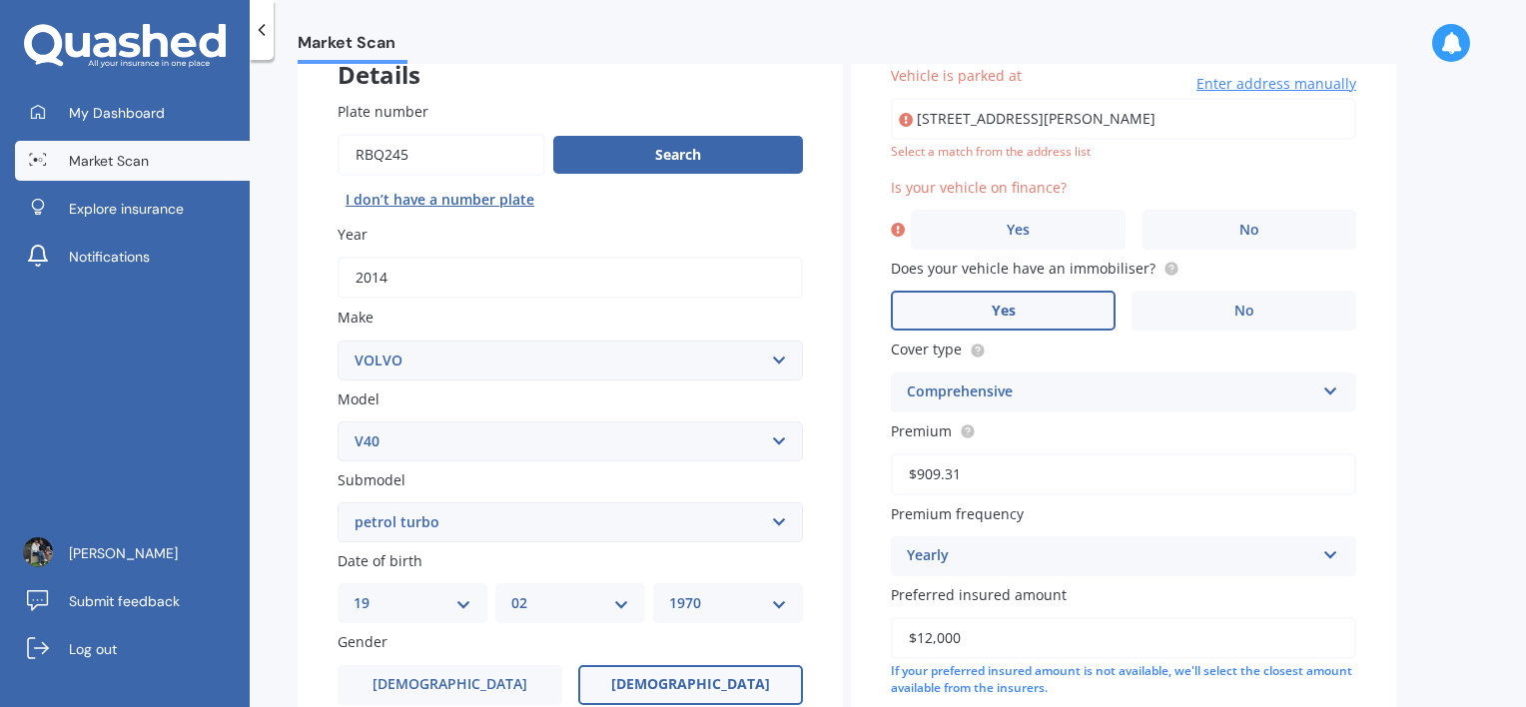
type input "[STREET_ADDRESS][PERSON_NAME]"
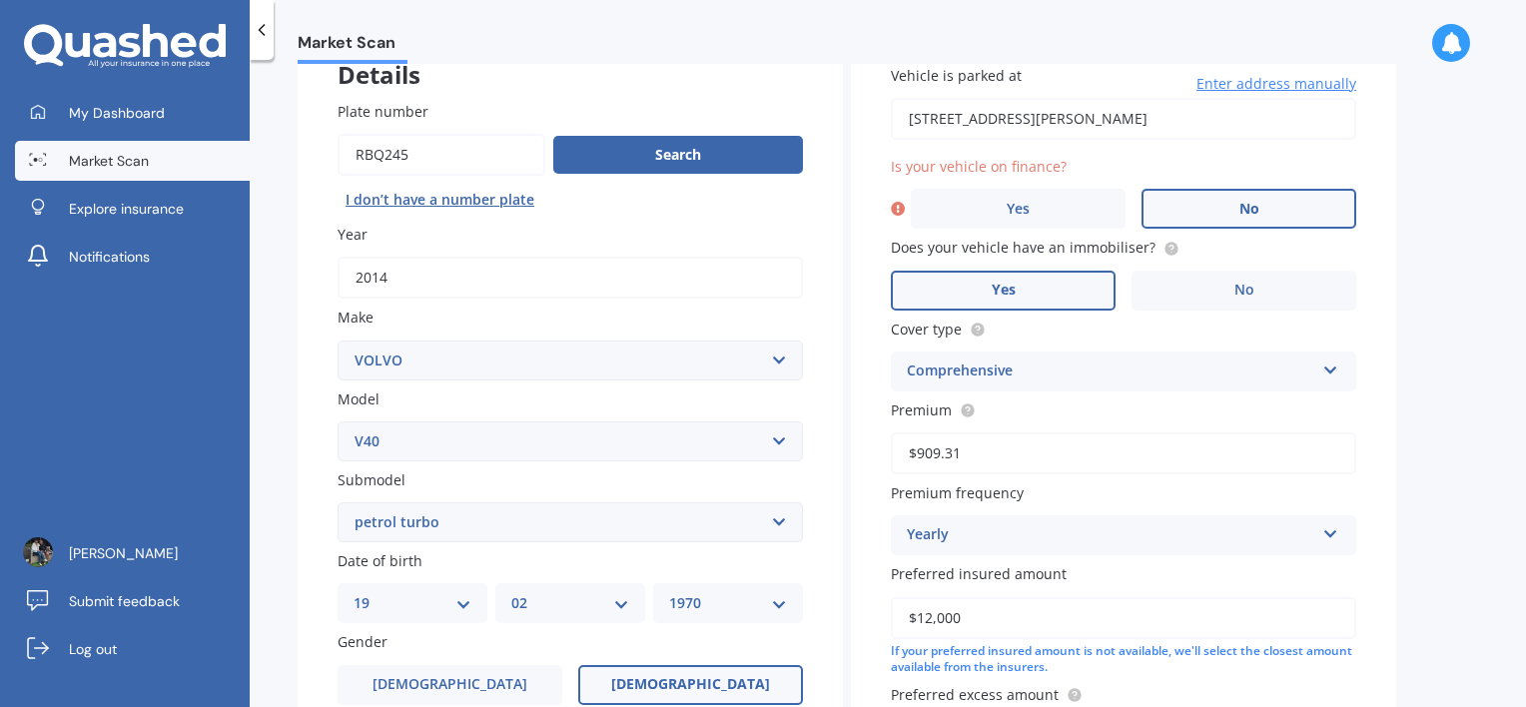
click at [1252, 224] on label "No" at bounding box center [1249, 209] width 215 height 40
click at [0, 0] on input "No" at bounding box center [0, 0] width 0 height 0
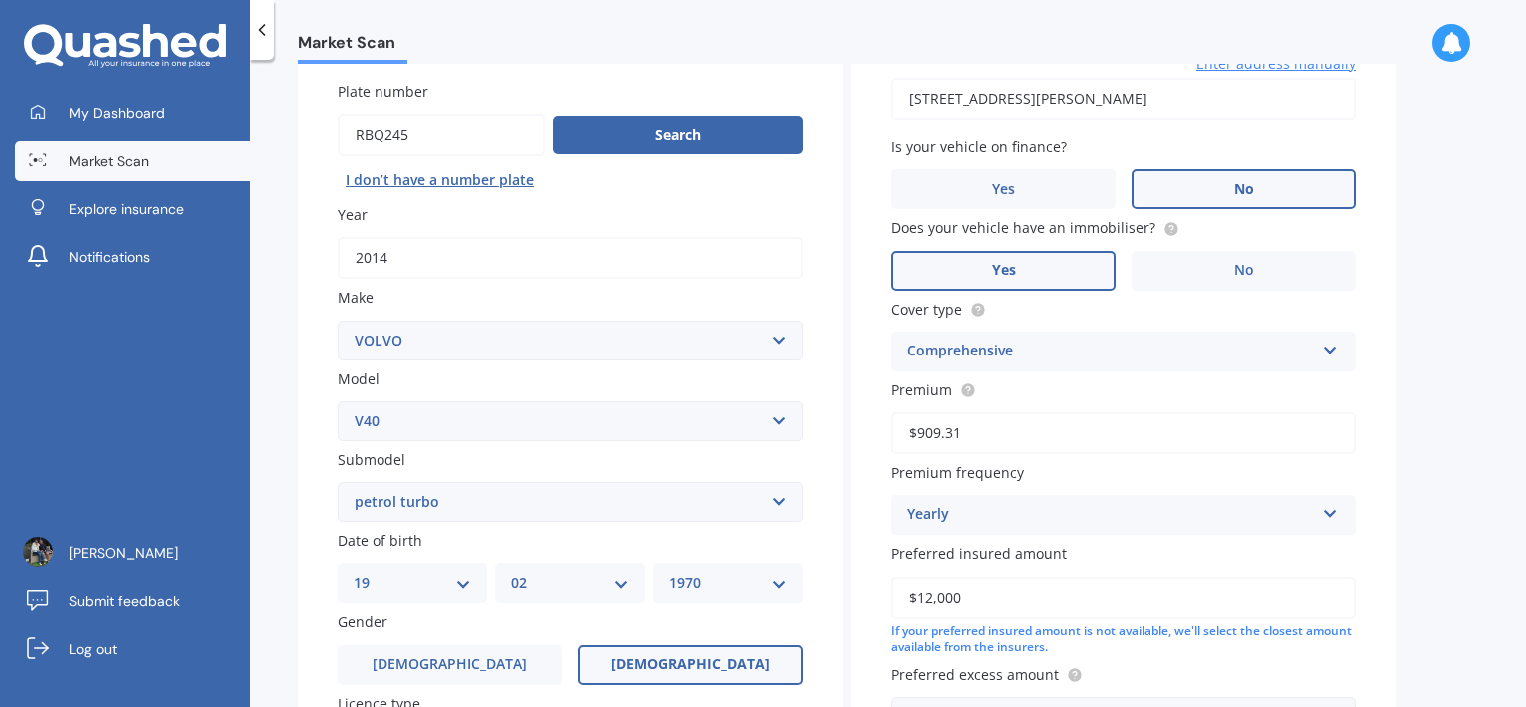
scroll to position [336, 0]
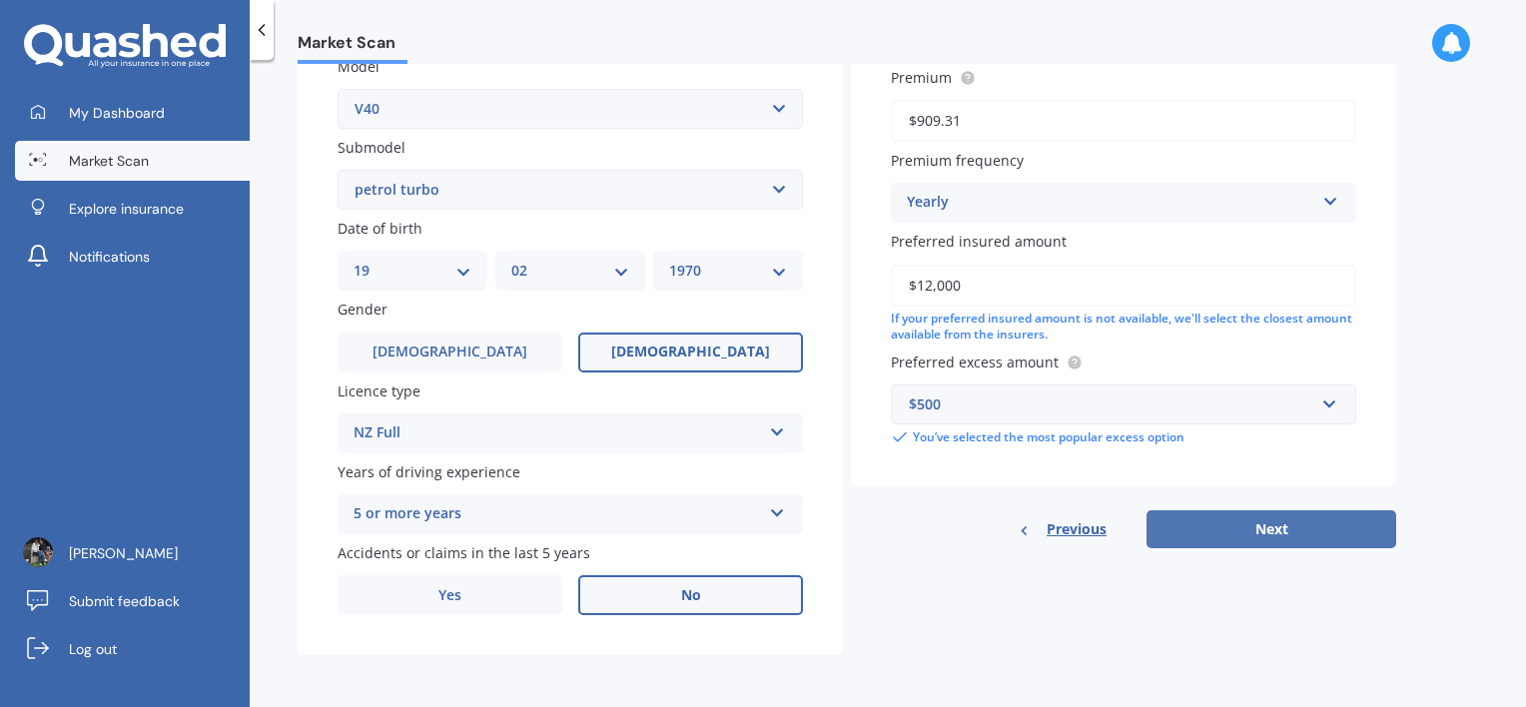
click at [1304, 532] on button "Next" at bounding box center [1272, 529] width 250 height 38
select select "19"
select select "02"
select select "1970"
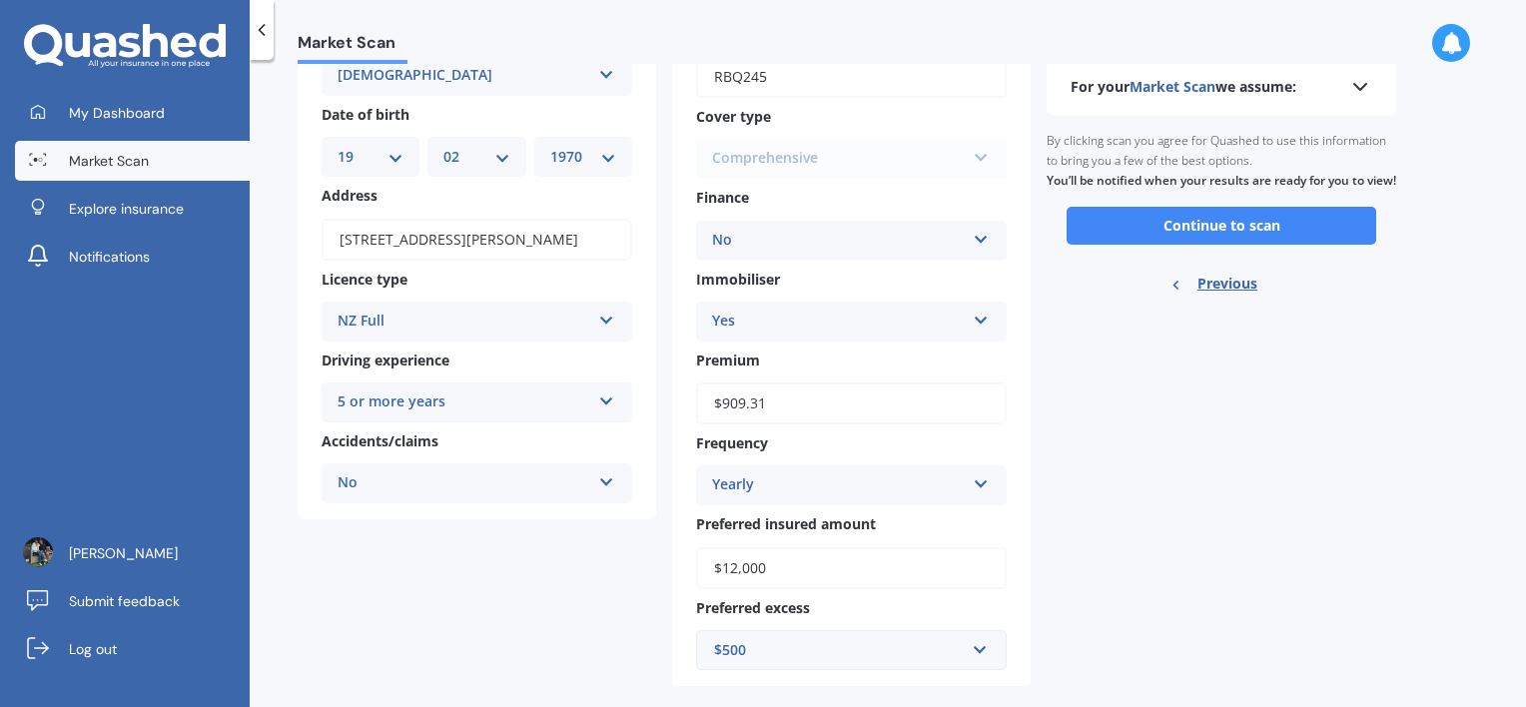
scroll to position [184, 0]
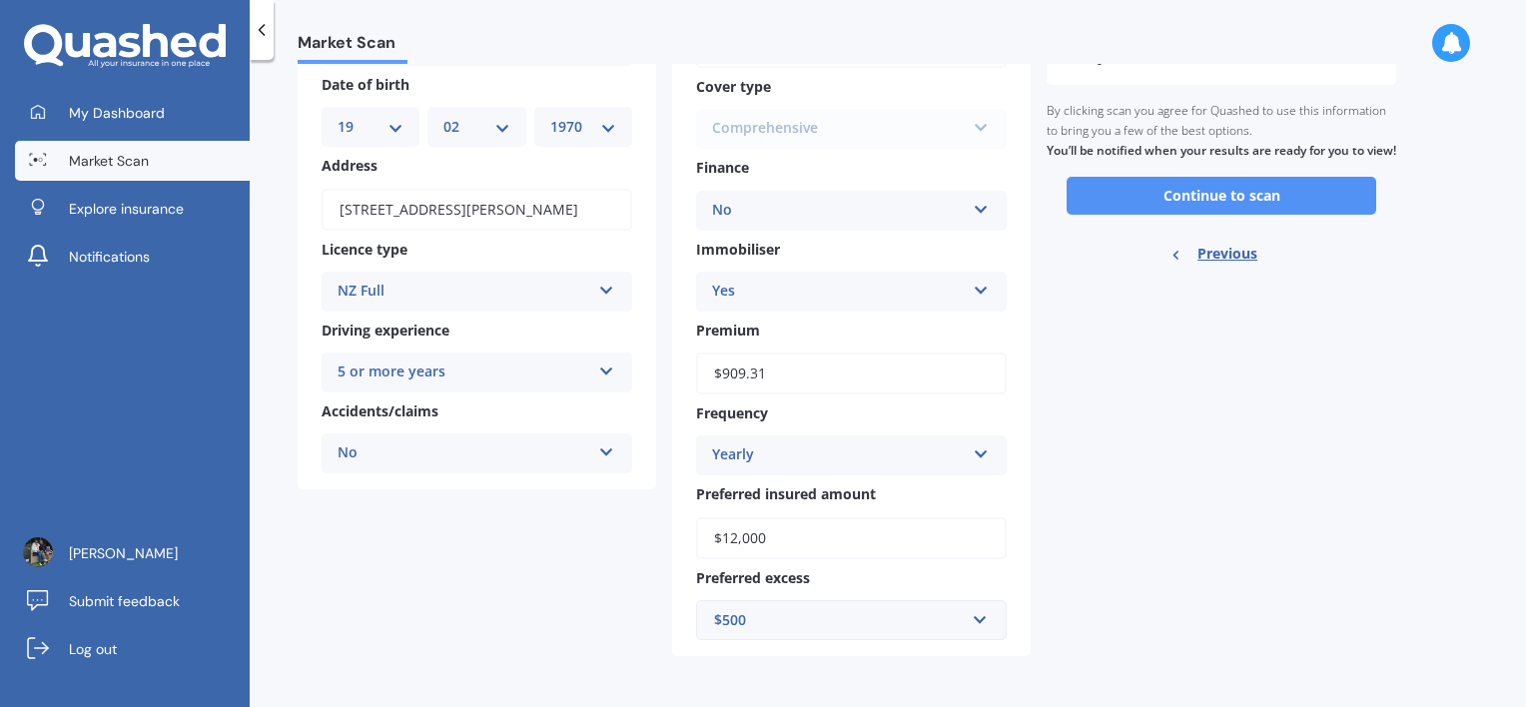
click at [1213, 215] on button "Continue to scan" at bounding box center [1222, 196] width 310 height 38
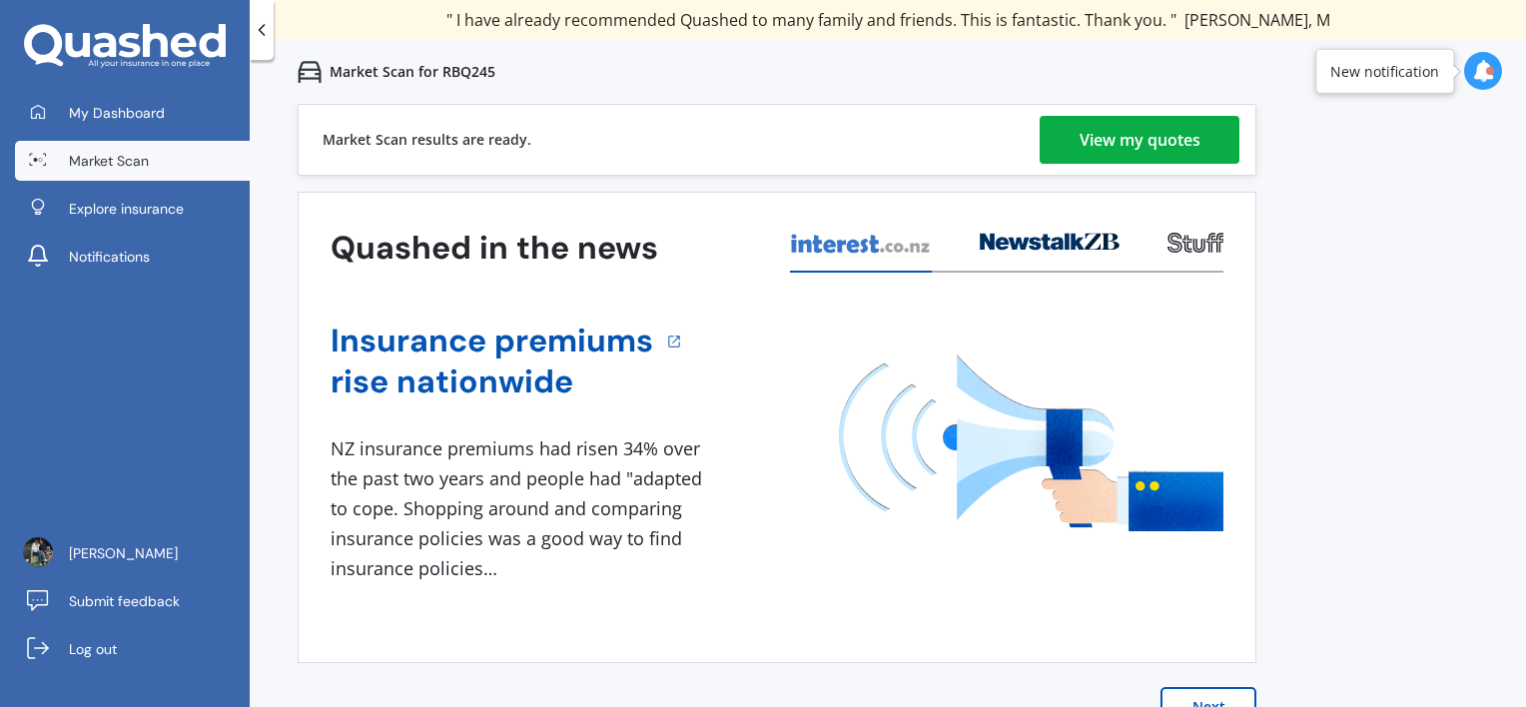
click at [1091, 148] on div "View my quotes" at bounding box center [1140, 140] width 121 height 48
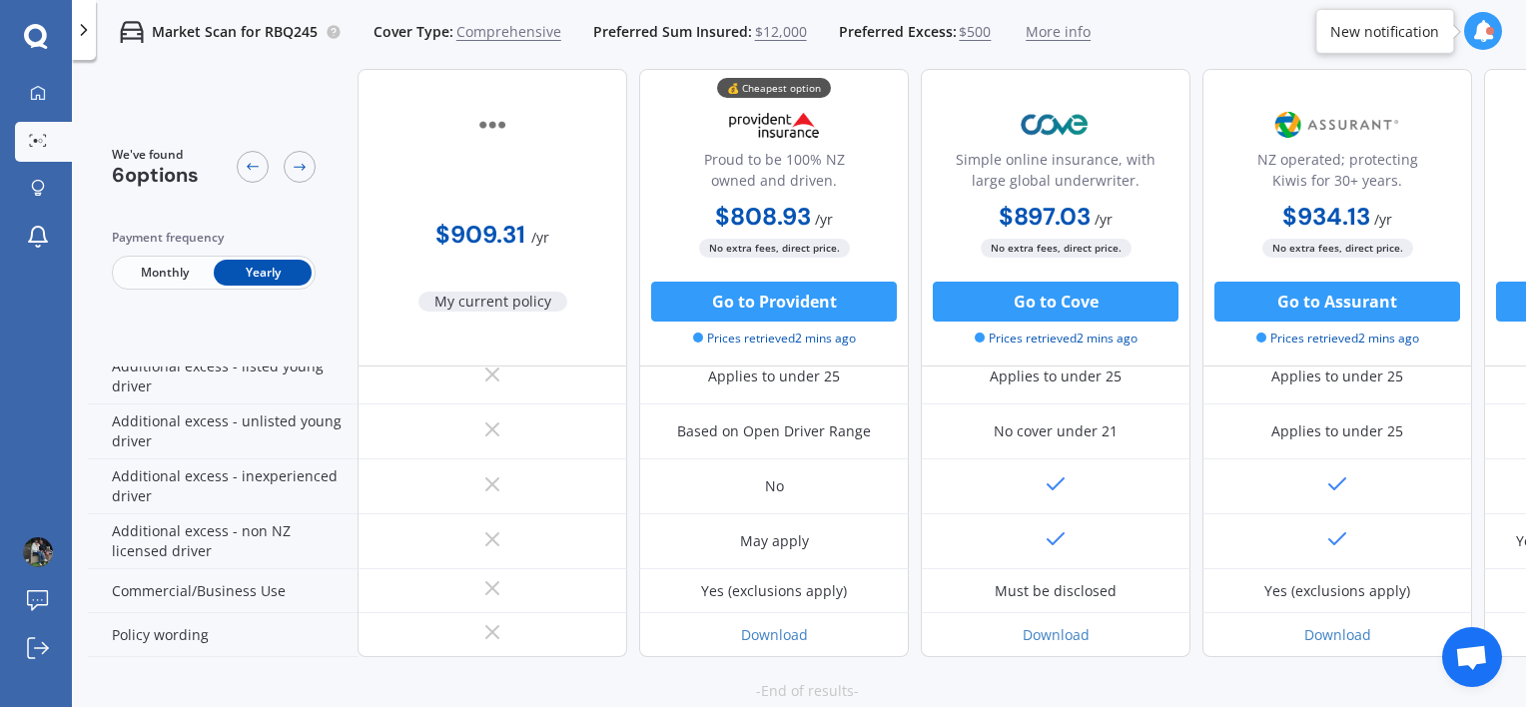
scroll to position [1099, 0]
